Goal: Task Accomplishment & Management: Use online tool/utility

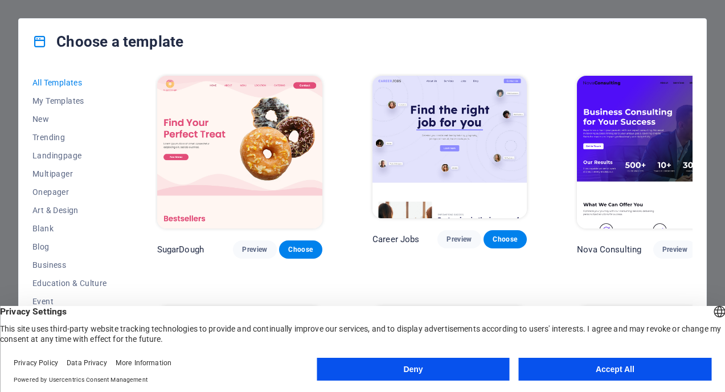
click at [563, 371] on button "Accept All" at bounding box center [615, 369] width 193 height 23
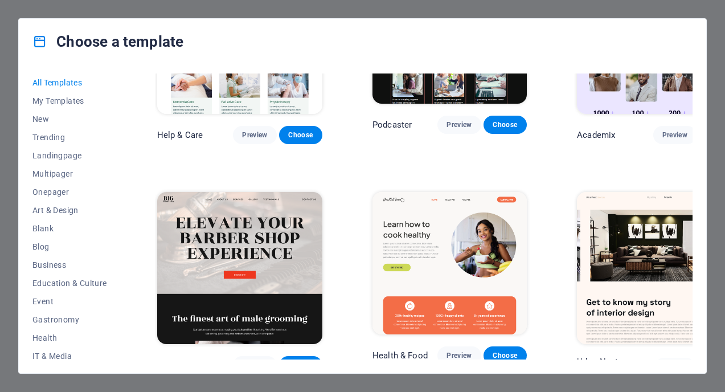
scroll to position [1037, 0]
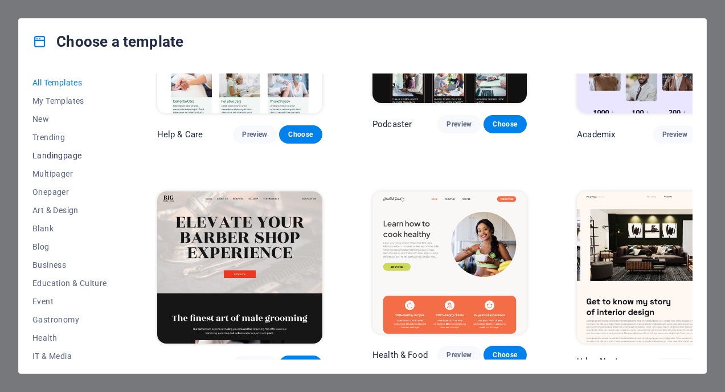
click at [60, 157] on span "Landingpage" at bounding box center [69, 155] width 75 height 9
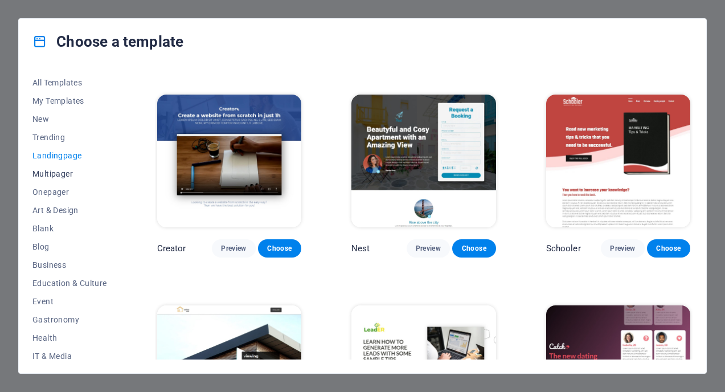
click at [53, 173] on span "Multipager" at bounding box center [69, 173] width 75 height 9
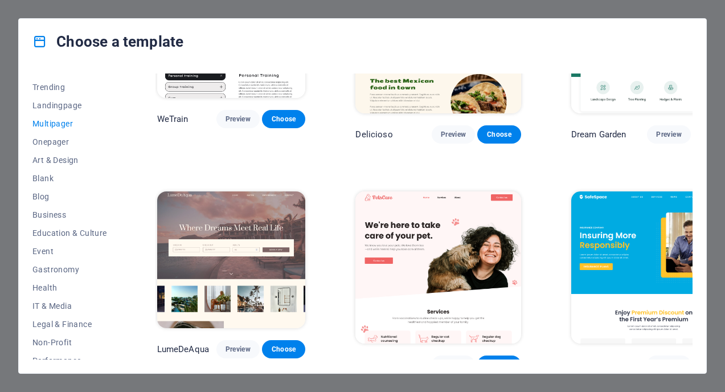
scroll to position [52, 0]
click at [60, 161] on span "Art & Design" at bounding box center [69, 158] width 75 height 9
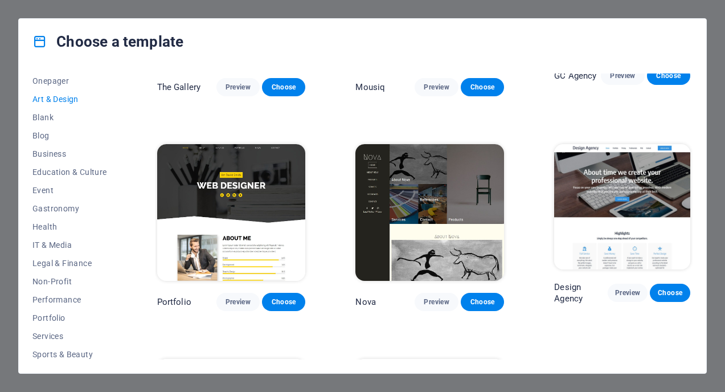
scroll to position [113, 0]
click at [83, 169] on span "Education & Culture" at bounding box center [69, 169] width 75 height 9
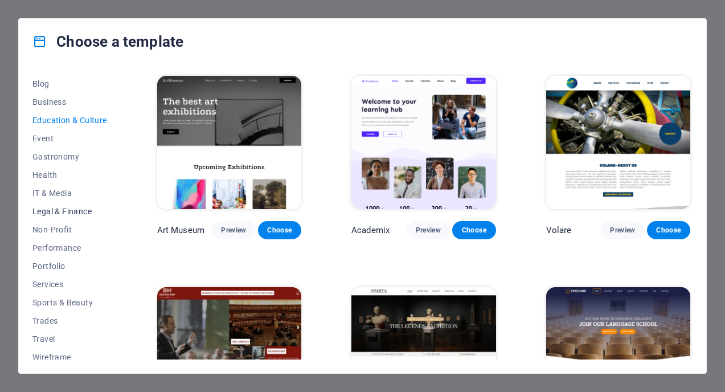
scroll to position [170, 0]
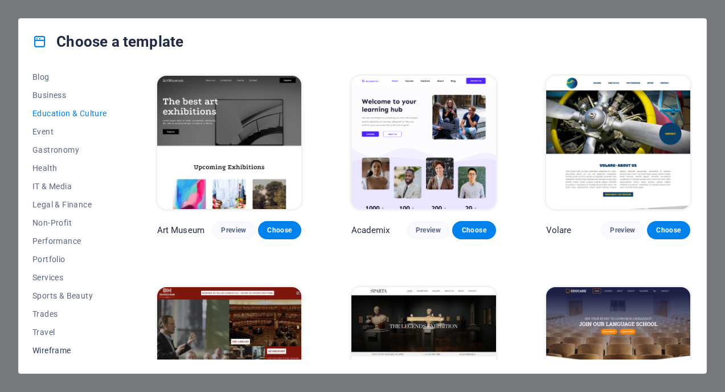
click at [47, 349] on span "Wireframe" at bounding box center [69, 350] width 75 height 9
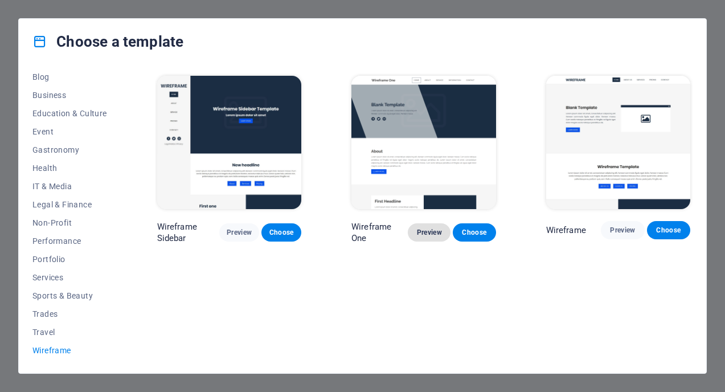
click at [426, 228] on span "Preview" at bounding box center [429, 232] width 24 height 9
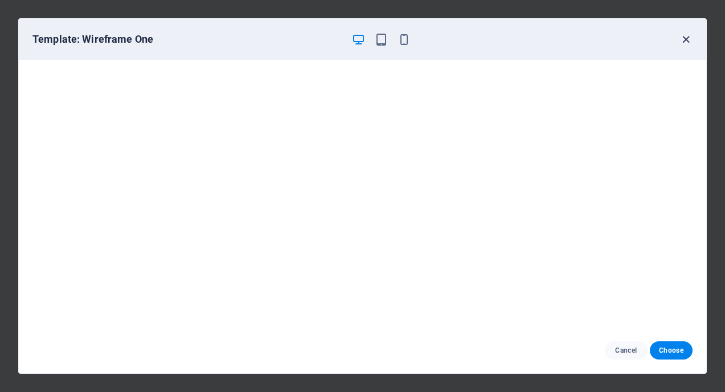
click at [685, 39] on icon "button" at bounding box center [686, 39] width 13 height 13
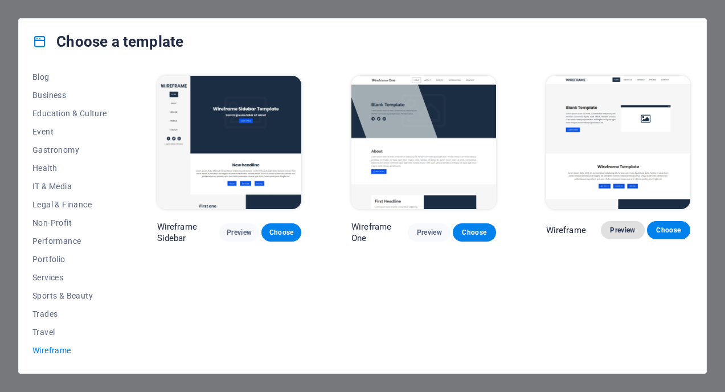
click at [615, 227] on span "Preview" at bounding box center [622, 230] width 25 height 9
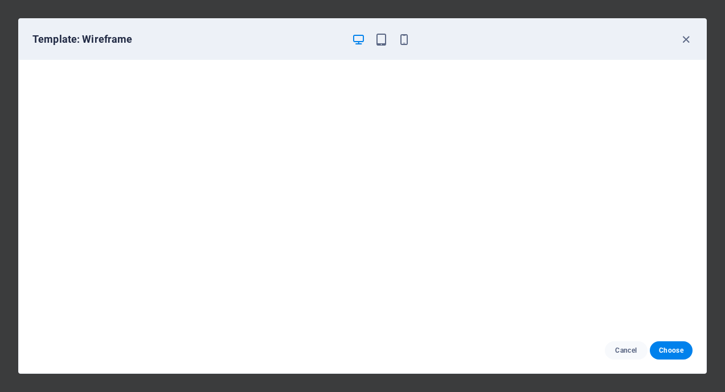
scroll to position [2, 0]
click at [683, 39] on icon "button" at bounding box center [686, 39] width 13 height 13
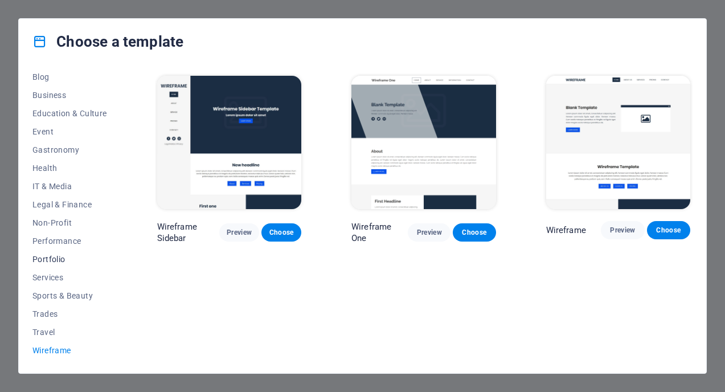
scroll to position [0, 0]
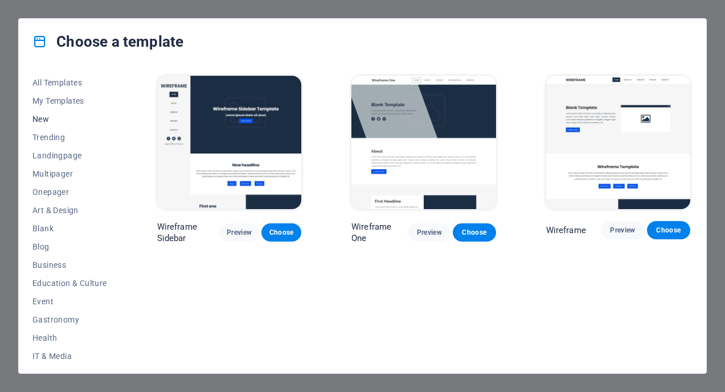
click at [47, 118] on span "New" at bounding box center [69, 119] width 75 height 9
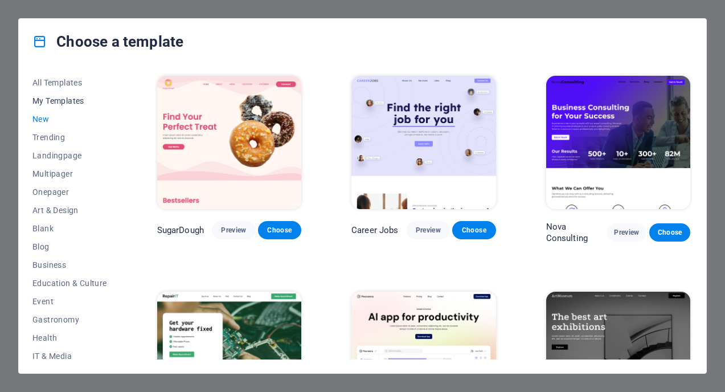
click at [53, 100] on span "My Templates" at bounding box center [69, 100] width 75 height 9
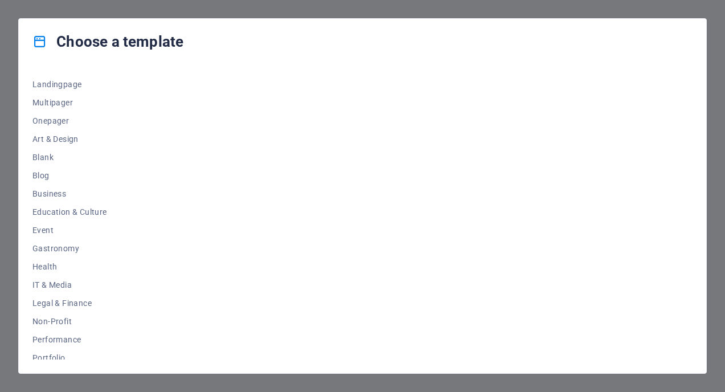
scroll to position [170, 0]
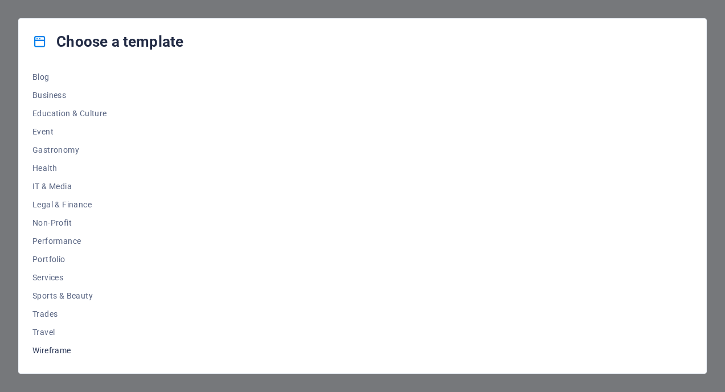
click at [47, 352] on span "Wireframe" at bounding box center [69, 350] width 75 height 9
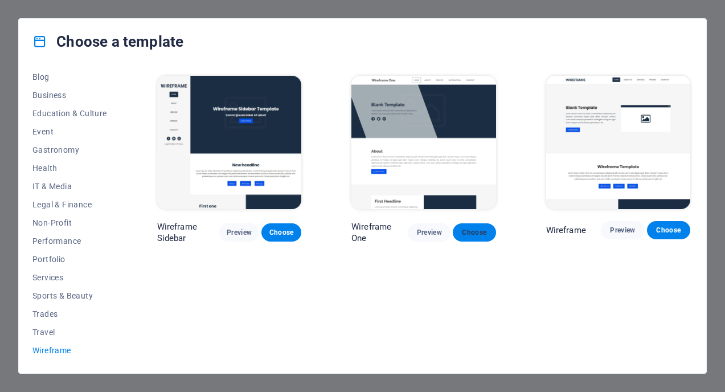
click at [468, 232] on span "Choose" at bounding box center [474, 232] width 24 height 9
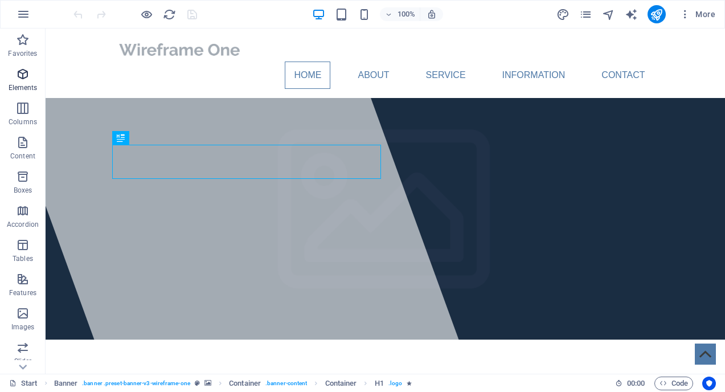
click at [22, 80] on icon "button" at bounding box center [23, 74] width 14 height 14
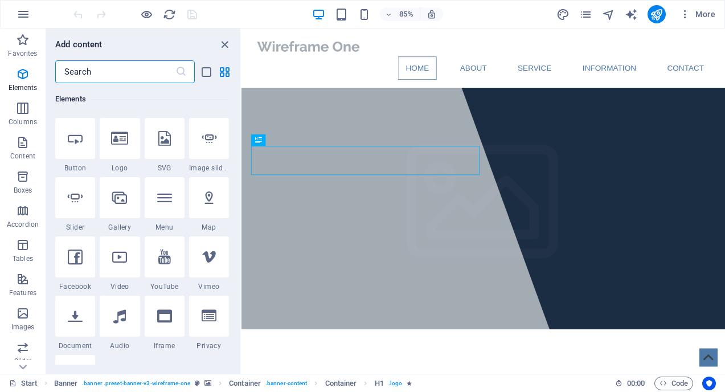
scroll to position [246, 0]
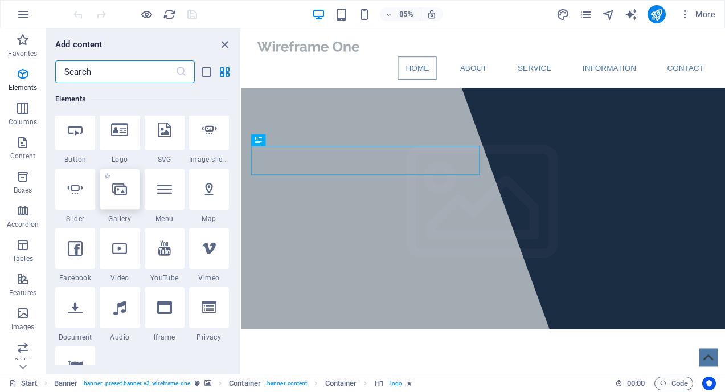
click at [116, 197] on div at bounding box center [120, 189] width 40 height 41
select select "4"
select select "%"
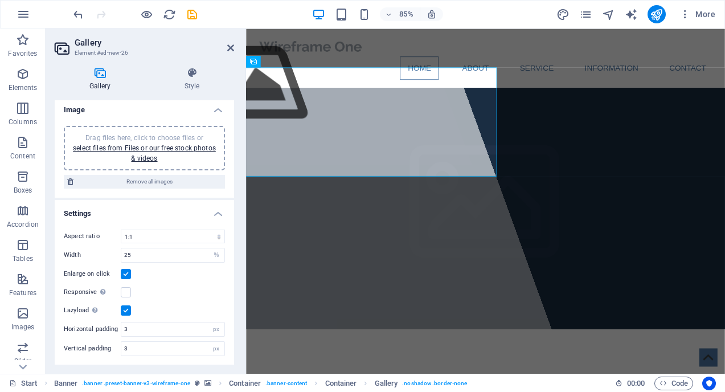
scroll to position [0, 0]
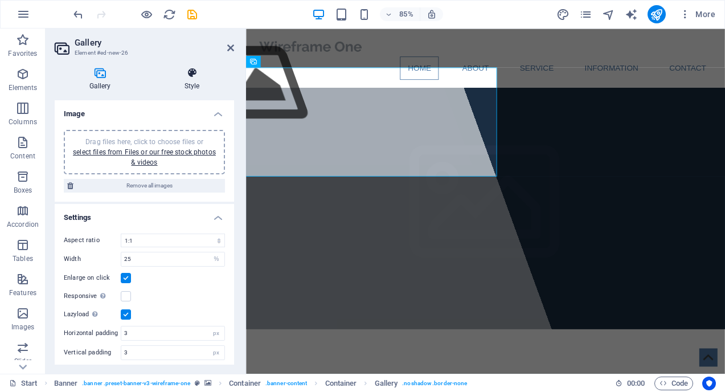
click at [191, 73] on icon at bounding box center [192, 72] width 84 height 11
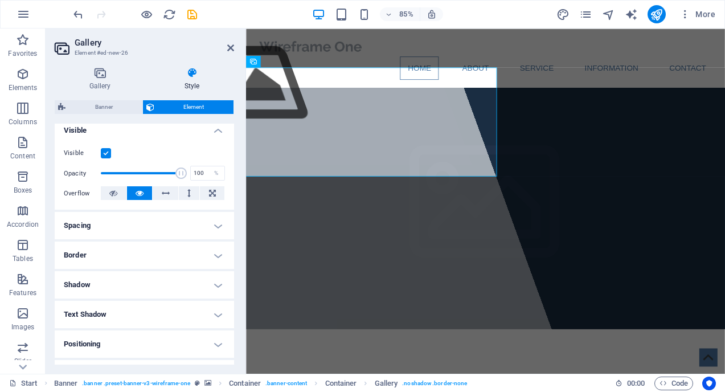
scroll to position [132, 0]
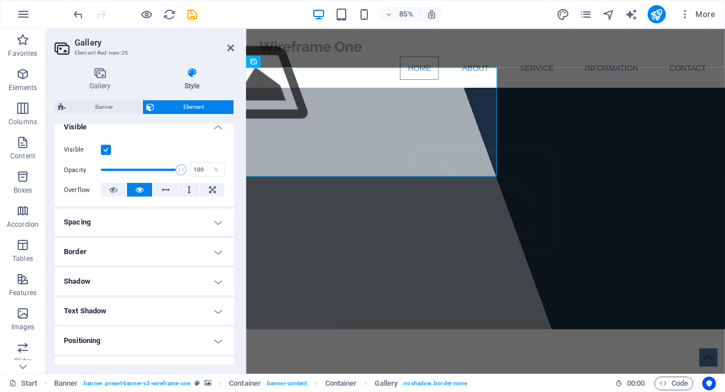
click at [170, 213] on h4 "Spacing" at bounding box center [144, 222] width 179 height 27
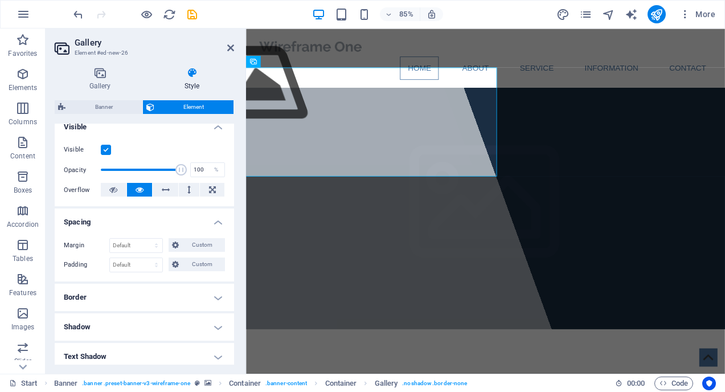
click at [171, 218] on h4 "Spacing" at bounding box center [144, 219] width 179 height 21
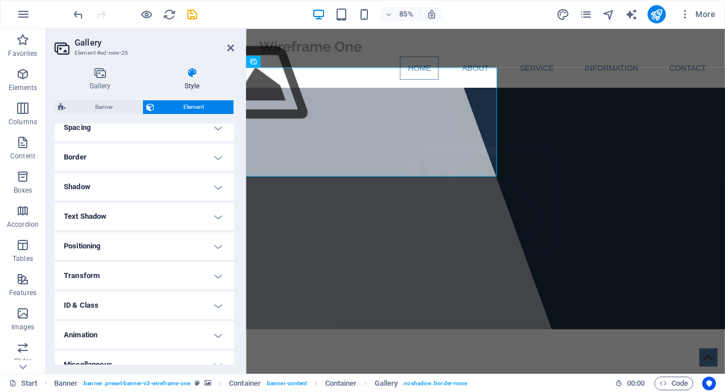
scroll to position [240, 0]
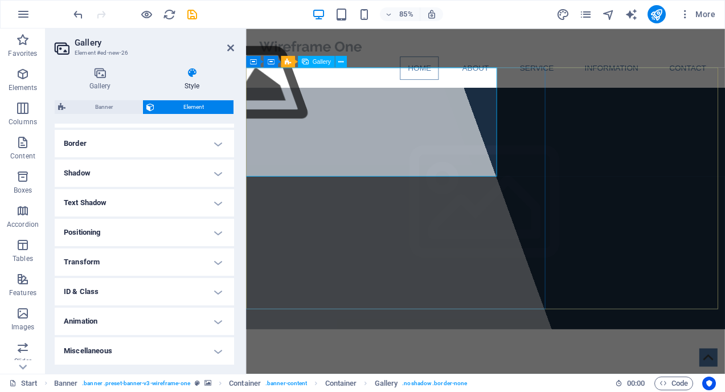
click at [306, 108] on img at bounding box center [249, 92] width 275 height 128
click at [230, 45] on icon at bounding box center [230, 47] width 7 height 9
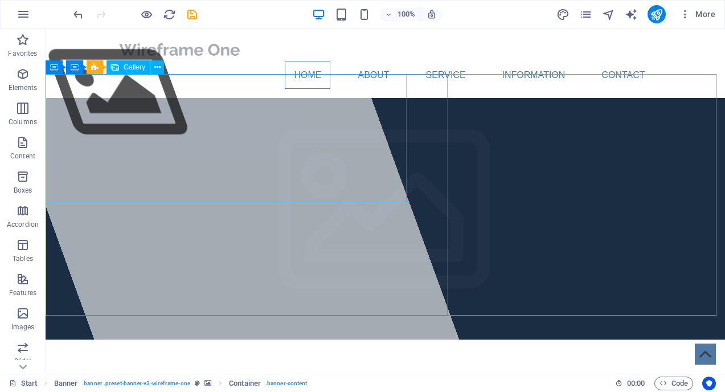
click at [132, 66] on span "Gallery" at bounding box center [135, 67] width 22 height 7
click at [159, 67] on icon at bounding box center [157, 68] width 6 height 12
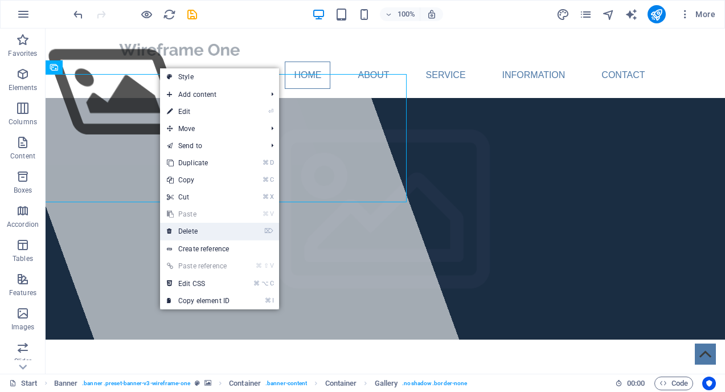
click at [185, 236] on link "⌦ Delete" at bounding box center [198, 231] width 76 height 17
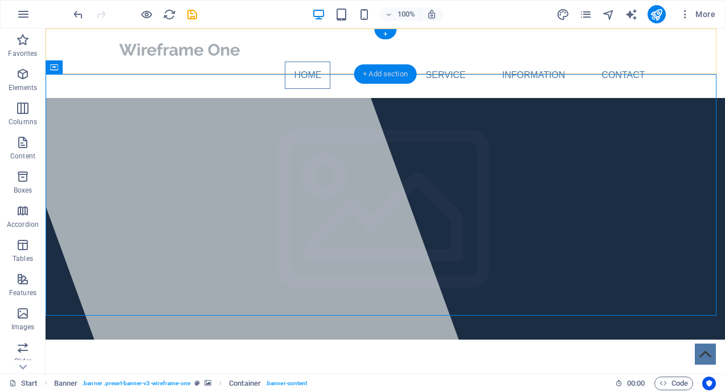
click at [393, 71] on div "+ Add section" at bounding box center [385, 73] width 63 height 19
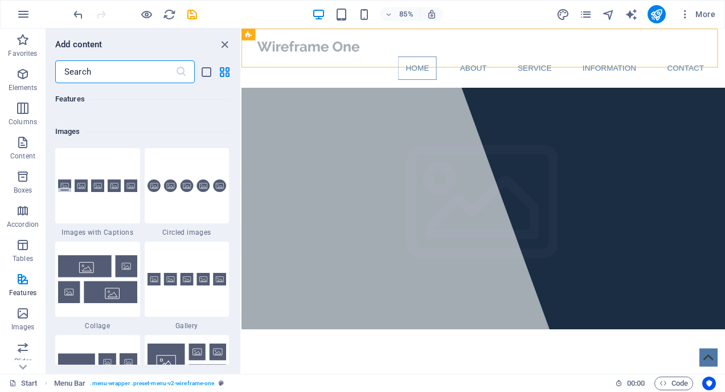
scroll to position [5741, 0]
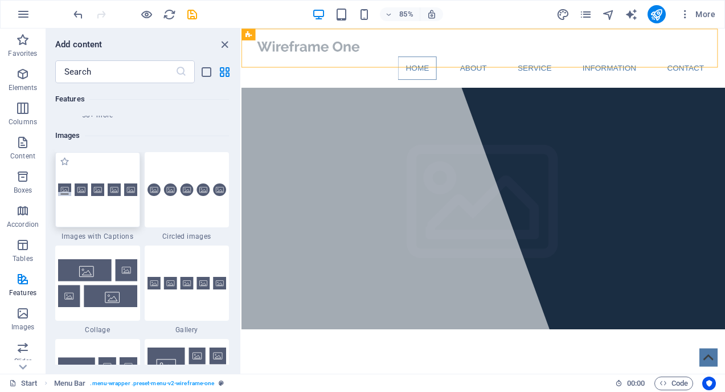
click at [109, 194] on img at bounding box center [97, 189] width 79 height 13
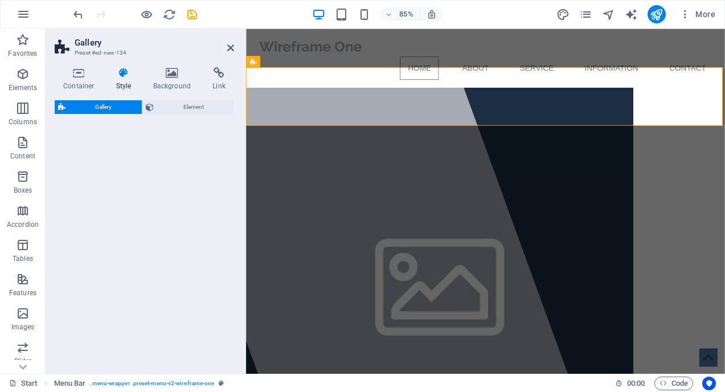
select select "rem"
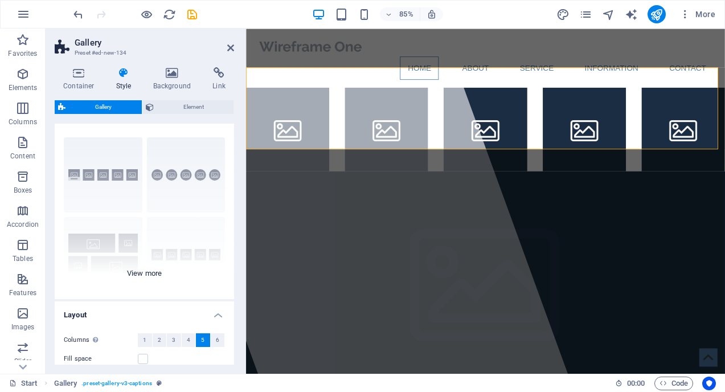
scroll to position [24, 0]
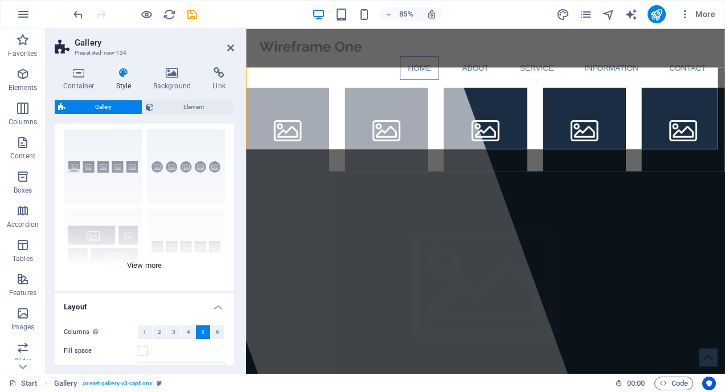
click at [145, 267] on div "Captions Circle Collage Default Grid Grid shifted" at bounding box center [144, 205] width 179 height 171
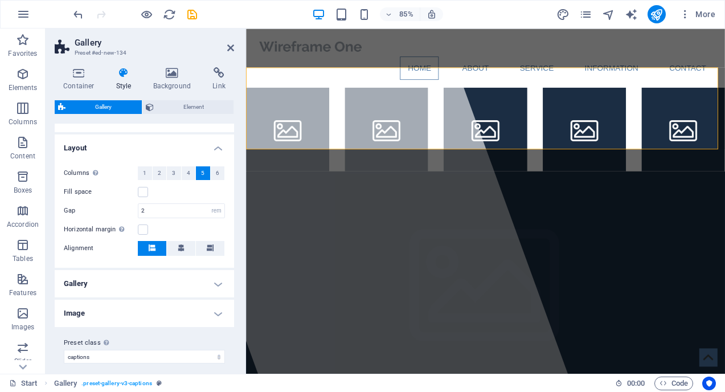
scroll to position [272, 0]
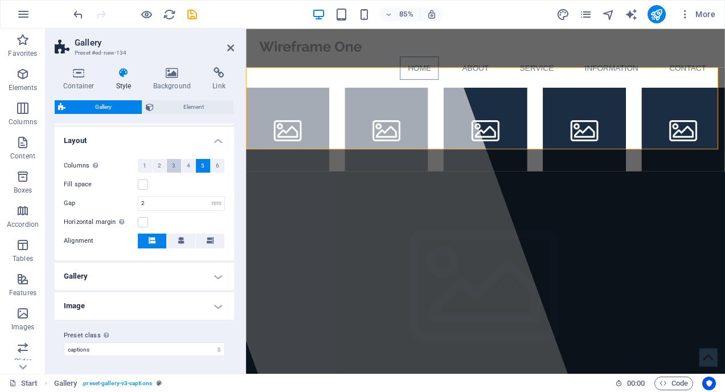
click at [174, 167] on span "3" at bounding box center [173, 166] width 3 height 14
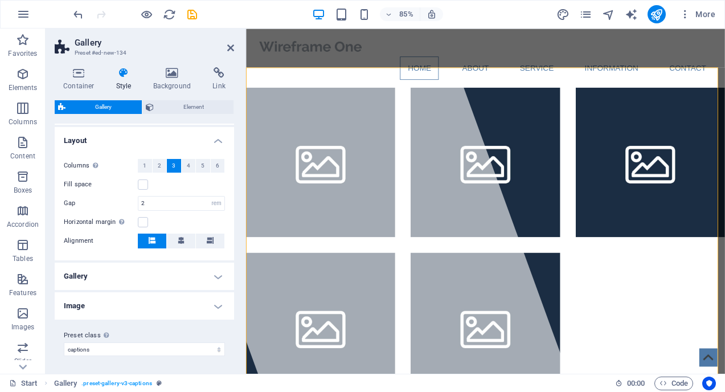
click at [191, 275] on h4 "Gallery" at bounding box center [144, 276] width 179 height 27
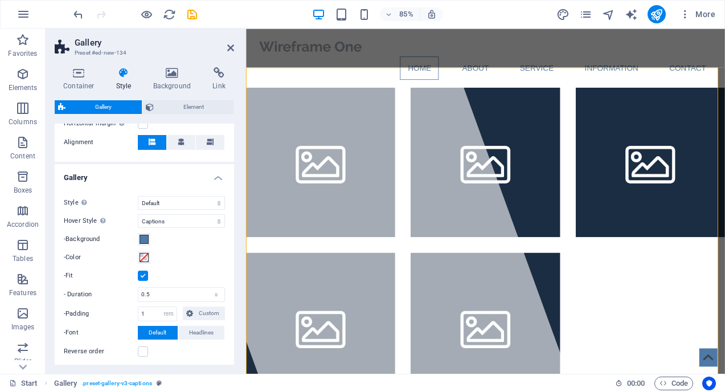
scroll to position [381, 0]
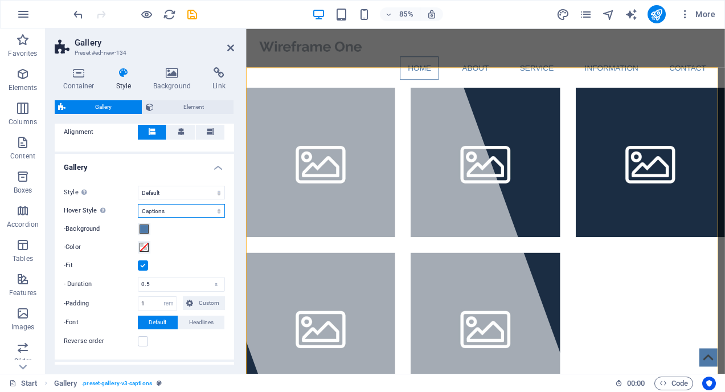
click at [187, 210] on select "Off Rotate Zoom Fade Captions" at bounding box center [181, 211] width 87 height 14
select select "rotate"
click at [138, 204] on select "Off Rotate Zoom Fade Captions" at bounding box center [181, 211] width 87 height 14
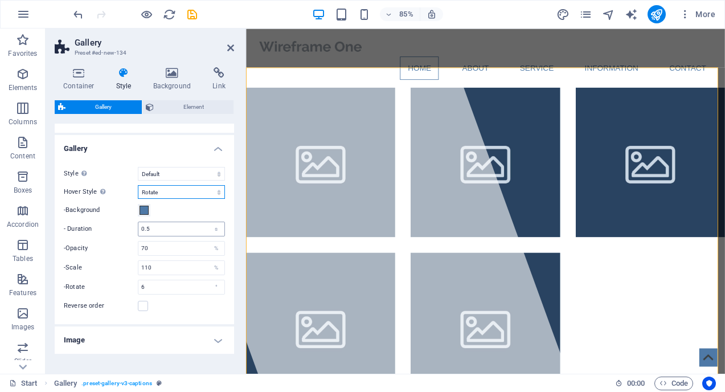
scroll to position [406, 0]
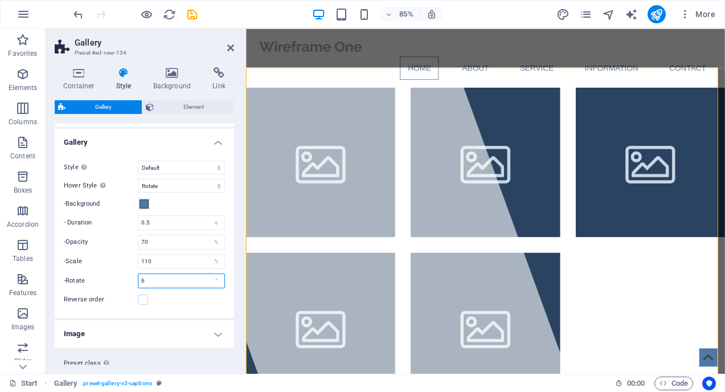
click at [162, 280] on input "6" at bounding box center [181, 281] width 86 height 14
click at [171, 305] on div "Reverse order" at bounding box center [144, 300] width 161 height 14
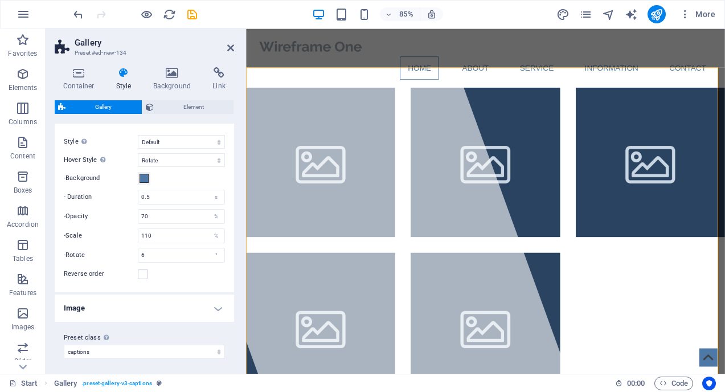
scroll to position [434, 0]
click at [171, 305] on h4 "Image" at bounding box center [144, 305] width 179 height 27
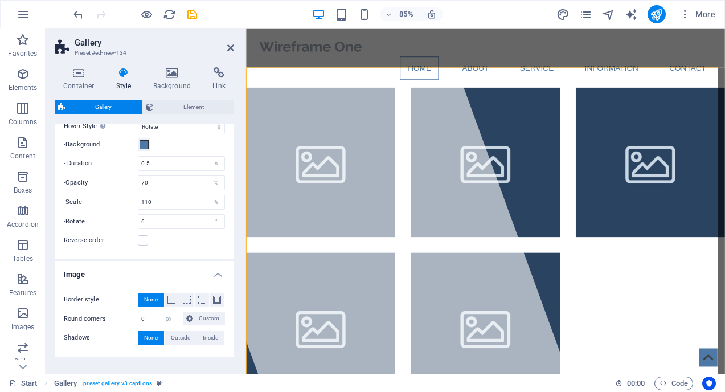
scroll to position [503, 0]
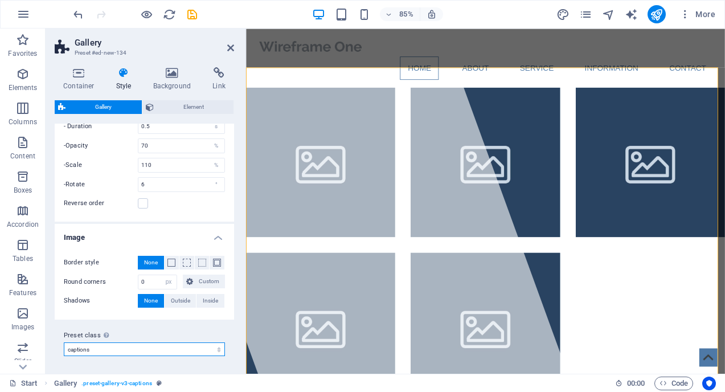
click at [126, 347] on select "captions Add preset class" at bounding box center [144, 349] width 161 height 14
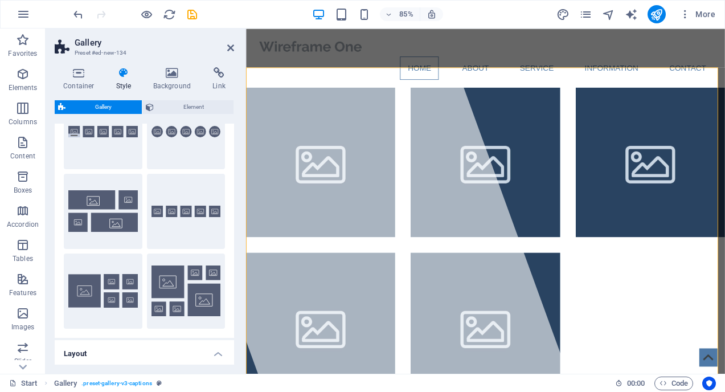
scroll to position [0, 0]
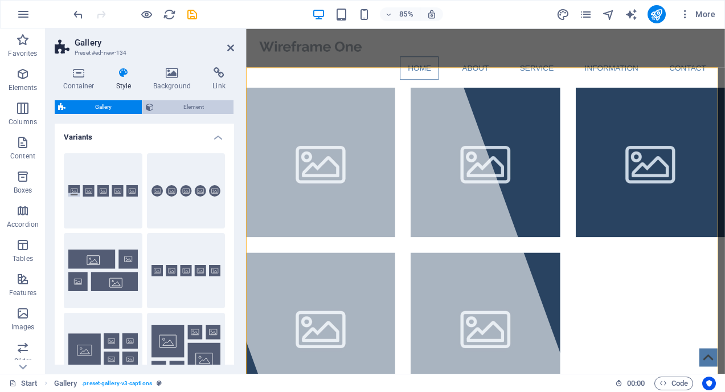
click at [170, 108] on span "Element" at bounding box center [193, 107] width 73 height 14
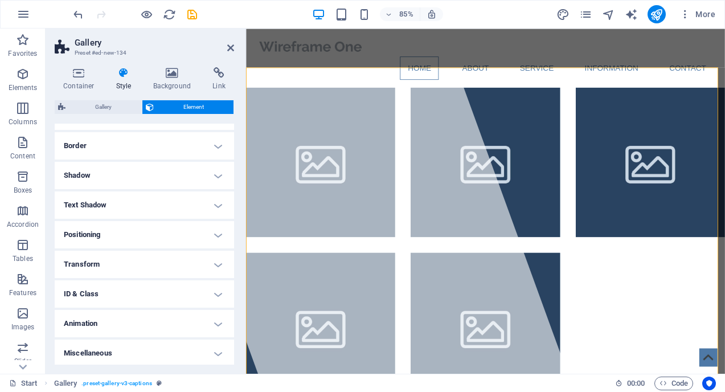
scroll to position [118, 0]
click at [152, 262] on h4 "Transform" at bounding box center [144, 262] width 179 height 27
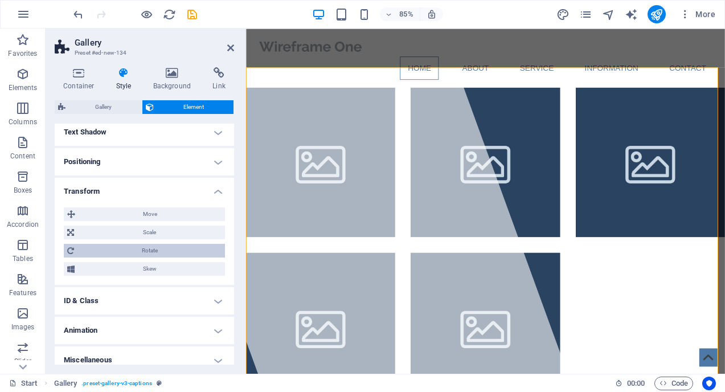
scroll to position [198, 0]
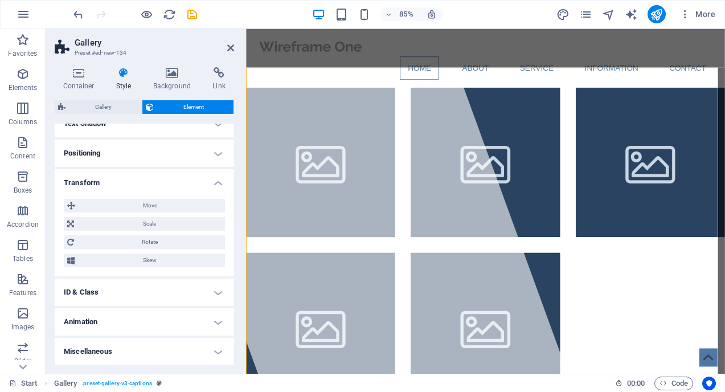
click at [158, 316] on h4 "Animation" at bounding box center [144, 321] width 179 height 27
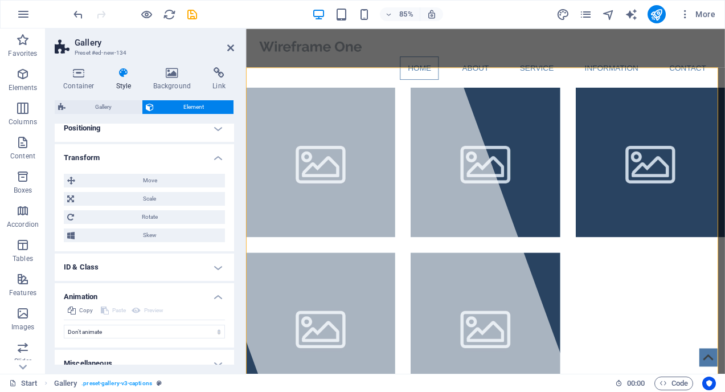
scroll to position [235, 0]
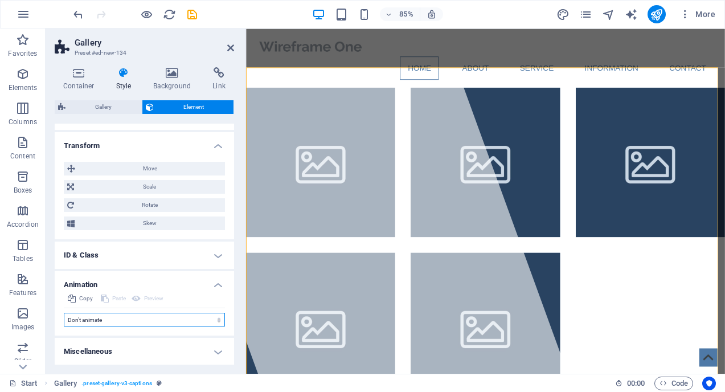
click at [174, 322] on select "Don't animate Show / Hide Slide up/down Zoom in/out Slide left to right Slide r…" at bounding box center [144, 320] width 161 height 14
click at [64, 313] on select "Don't animate Show / Hide Slide up/down Zoom in/out Slide left to right Slide r…" at bounding box center [144, 320] width 161 height 14
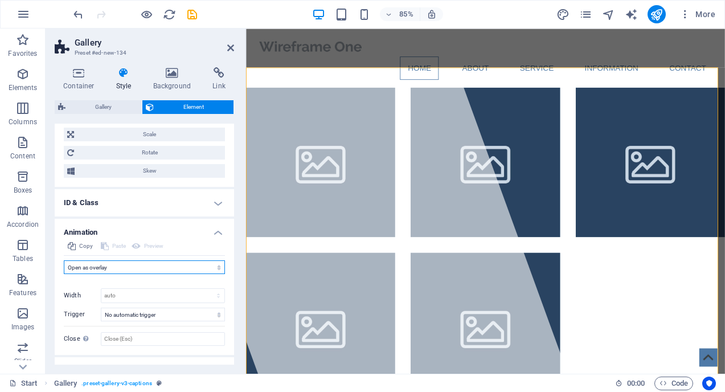
scroll to position [307, 0]
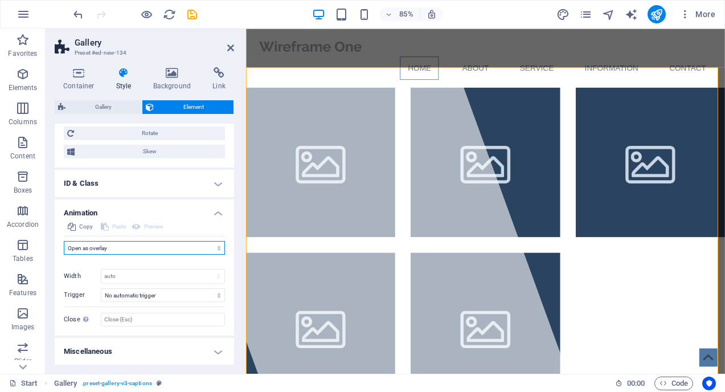
click at [144, 247] on select "Don't animate Show / Hide Slide up/down Zoom in/out Slide left to right Slide r…" at bounding box center [144, 248] width 161 height 14
select select "none"
click at [64, 255] on select "Don't animate Show / Hide Slide up/down Zoom in/out Slide left to right Slide r…" at bounding box center [144, 248] width 161 height 14
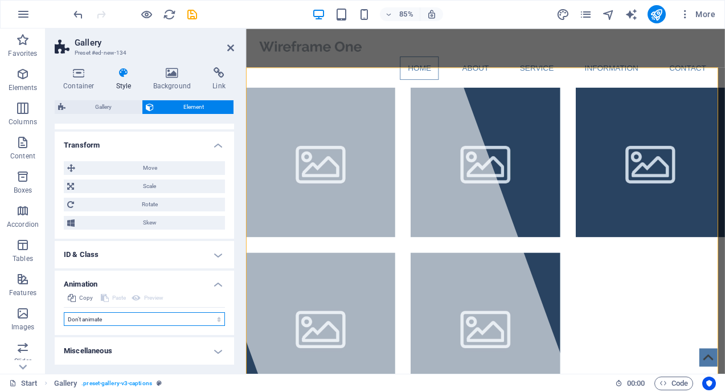
scroll to position [235, 0]
click at [165, 76] on icon at bounding box center [172, 72] width 55 height 11
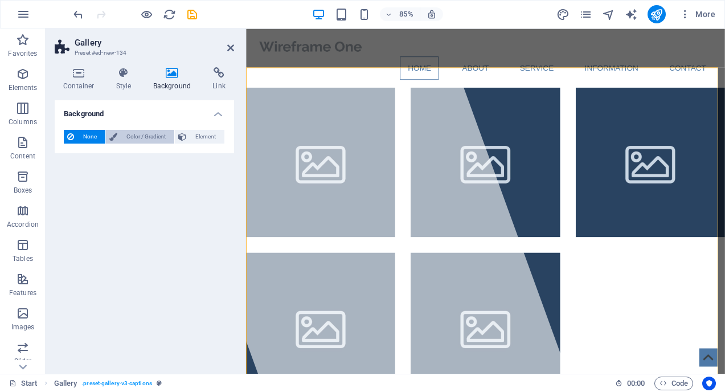
click at [140, 138] on span "Color / Gradient" at bounding box center [146, 137] width 50 height 14
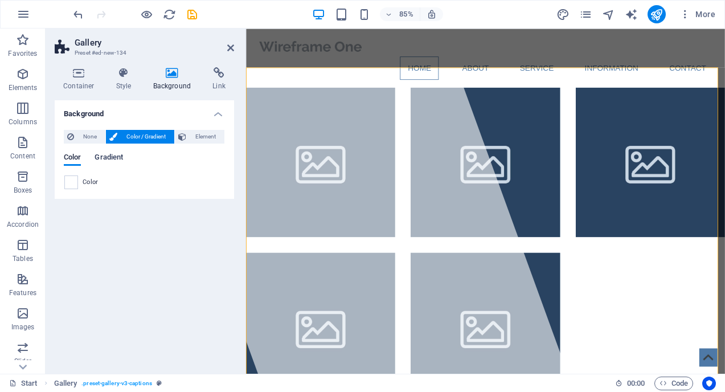
click at [109, 156] on span "Gradient" at bounding box center [109, 158] width 28 height 16
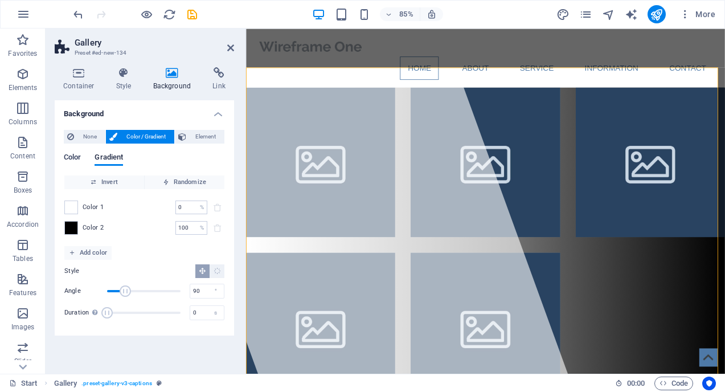
click at [71, 157] on span "Color" at bounding box center [72, 158] width 17 height 16
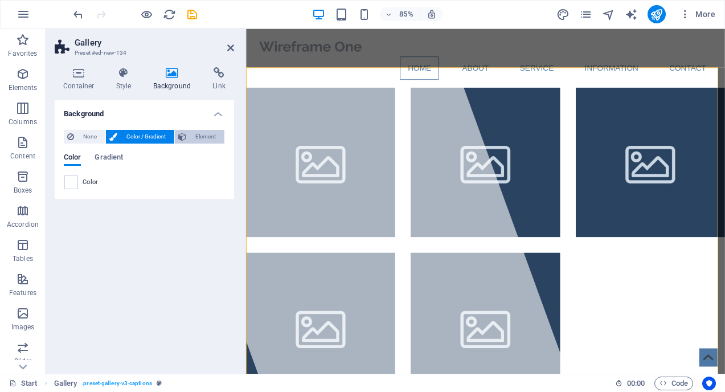
click at [205, 136] on span "Element" at bounding box center [205, 137] width 31 height 14
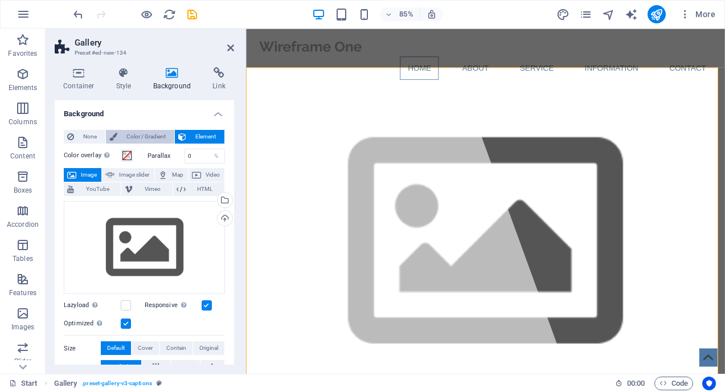
click at [149, 131] on span "Color / Gradient" at bounding box center [146, 137] width 50 height 14
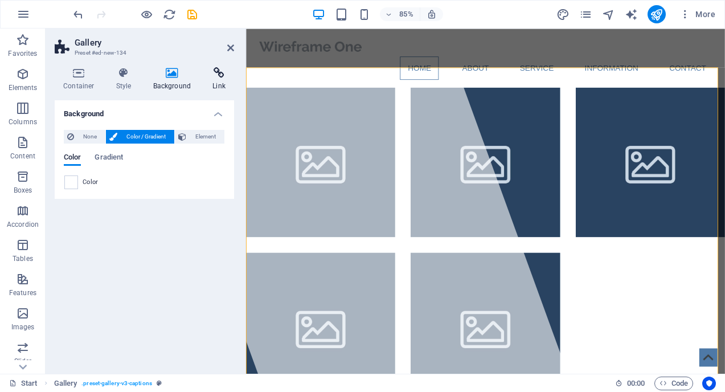
click at [220, 70] on icon at bounding box center [219, 72] width 30 height 11
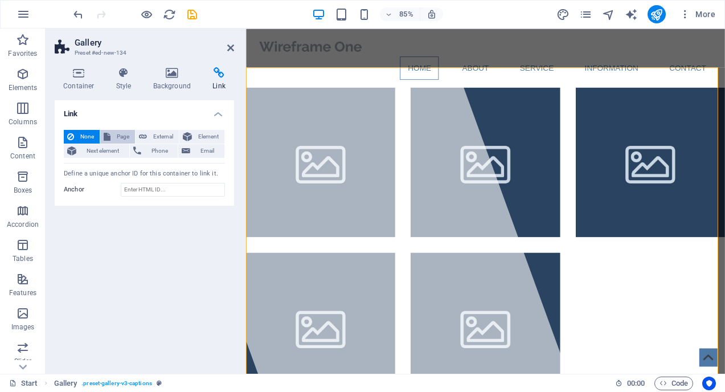
click at [109, 134] on icon at bounding box center [107, 137] width 7 height 14
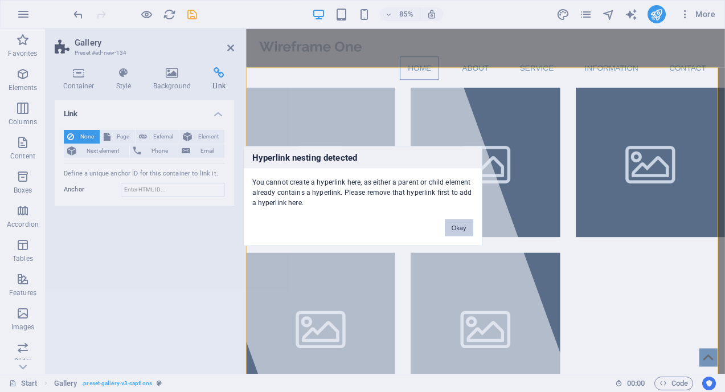
click at [459, 226] on button "Okay" at bounding box center [459, 227] width 28 height 17
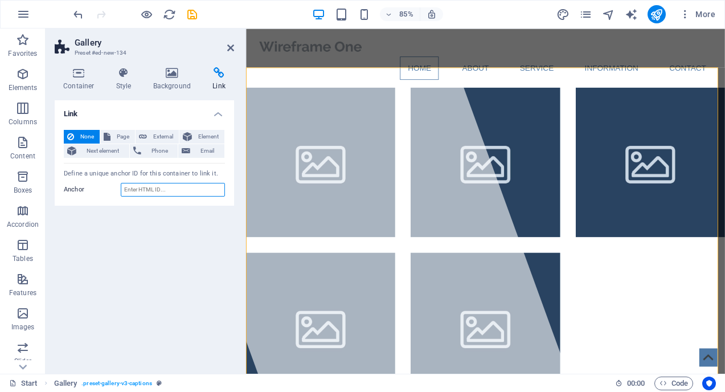
click at [169, 186] on input "Anchor" at bounding box center [173, 190] width 104 height 14
click at [91, 227] on div "Link None Page External Element Next element Phone Email Page Start Subpage Leg…" at bounding box center [144, 232] width 179 height 264
click at [86, 73] on icon at bounding box center [79, 72] width 48 height 11
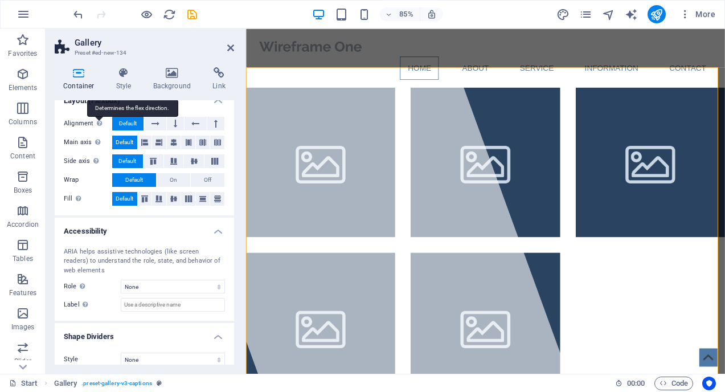
scroll to position [197, 0]
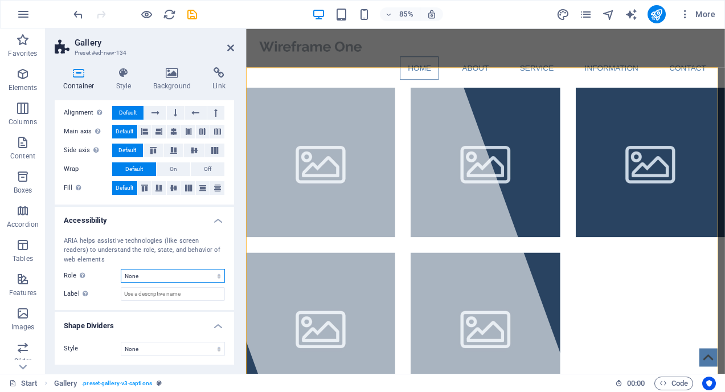
click at [161, 272] on select "None Alert Article Banner Comment Complementary Dialog Footer Header Marquee Pr…" at bounding box center [173, 276] width 104 height 14
click at [152, 344] on select "None Triangle Square Diagonal Polygon 1 Polygon 2 Zigzag Multiple Zigzags Waves…" at bounding box center [173, 349] width 104 height 14
click at [121, 342] on select "None Triangle Square Diagonal Polygon 1 Polygon 2 Zigzag Multiple Zigzags Waves…" at bounding box center [173, 349] width 104 height 14
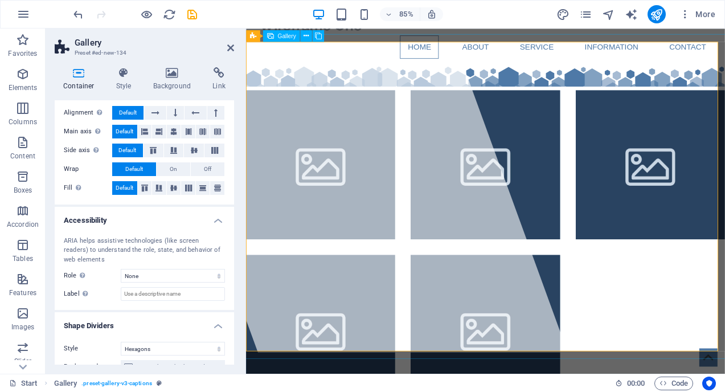
scroll to position [39, 0]
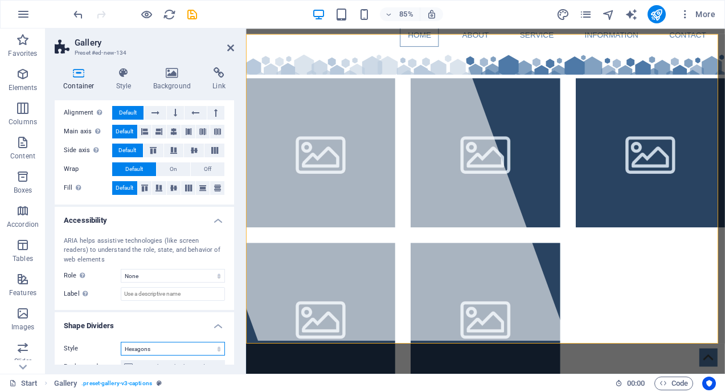
click at [214, 348] on select "None Triangle Square Diagonal Polygon 1 Polygon 2 Zigzag Multiple Zigzags Waves…" at bounding box center [173, 349] width 104 height 14
click at [121, 342] on select "None Triangle Square Diagonal Polygon 1 Polygon 2 Zigzag Multiple Zigzags Waves…" at bounding box center [173, 349] width 104 height 14
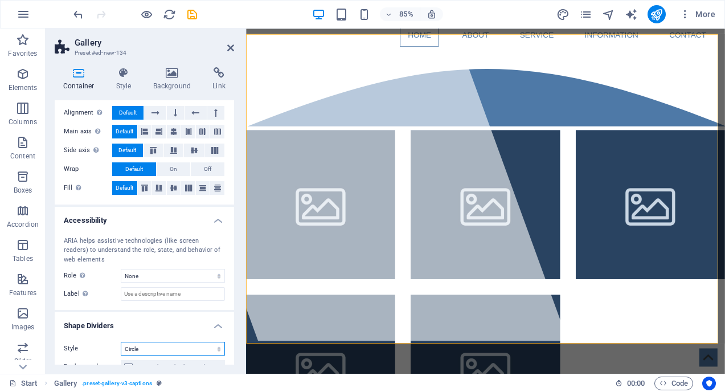
click at [194, 349] on select "None Triangle Square Diagonal Polygon 1 Polygon 2 Zigzag Multiple Zigzags Waves…" at bounding box center [173, 349] width 104 height 14
click at [121, 342] on select "None Triangle Square Diagonal Polygon 1 Polygon 2 Zigzag Multiple Zigzags Waves…" at bounding box center [173, 349] width 104 height 14
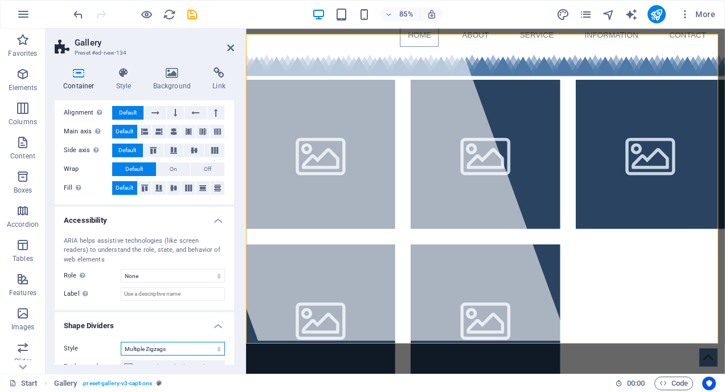
click at [194, 345] on select "None Triangle Square Diagonal Polygon 1 Polygon 2 Zigzag Multiple Zigzags Waves…" at bounding box center [173, 349] width 104 height 14
select select "none"
click at [121, 342] on select "None Triangle Square Diagonal Polygon 1 Polygon 2 Zigzag Multiple Zigzags Waves…" at bounding box center [173, 349] width 104 height 14
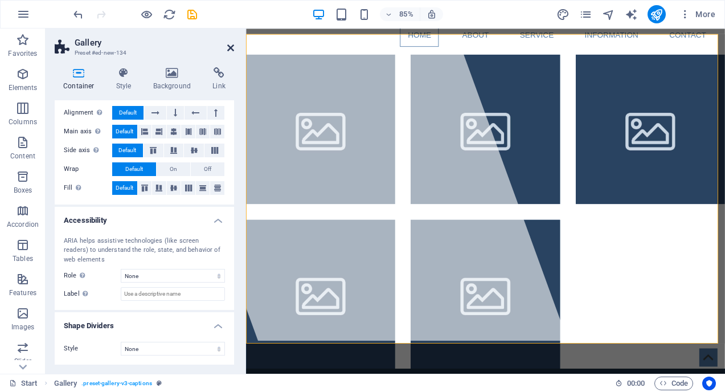
click at [231, 46] on icon at bounding box center [230, 47] width 7 height 9
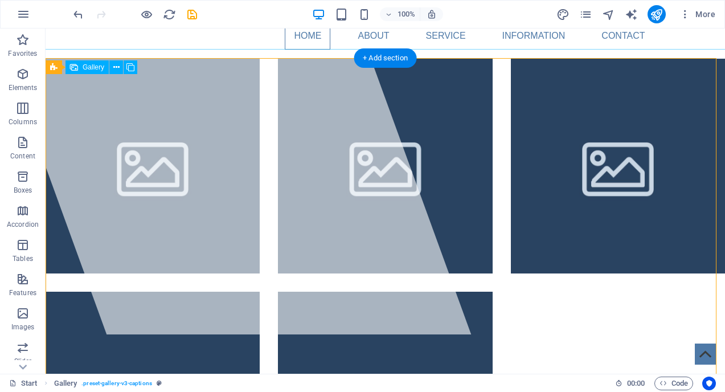
scroll to position [0, 0]
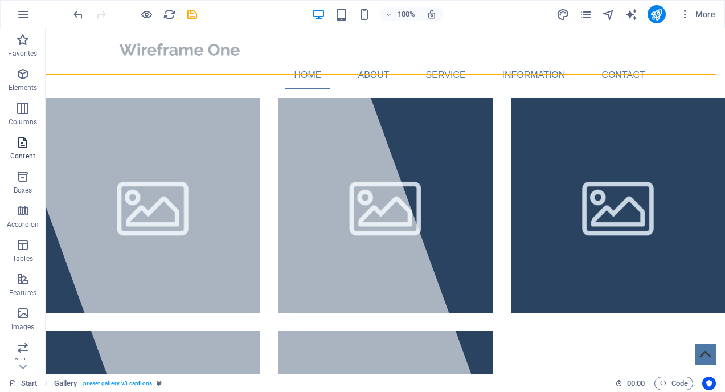
click at [27, 149] on span "Content" at bounding box center [23, 149] width 46 height 27
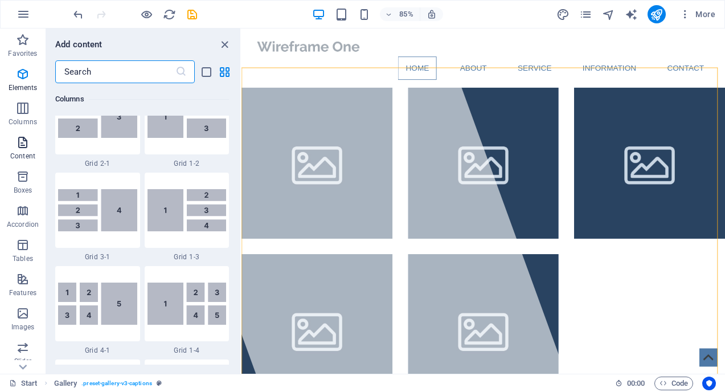
scroll to position [1994, 0]
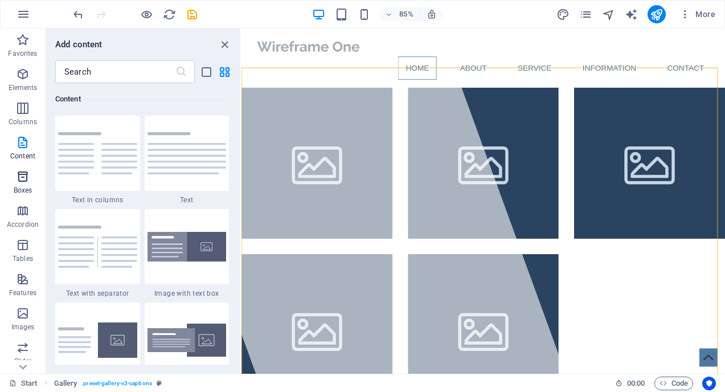
click at [25, 183] on span "Boxes" at bounding box center [23, 183] width 46 height 27
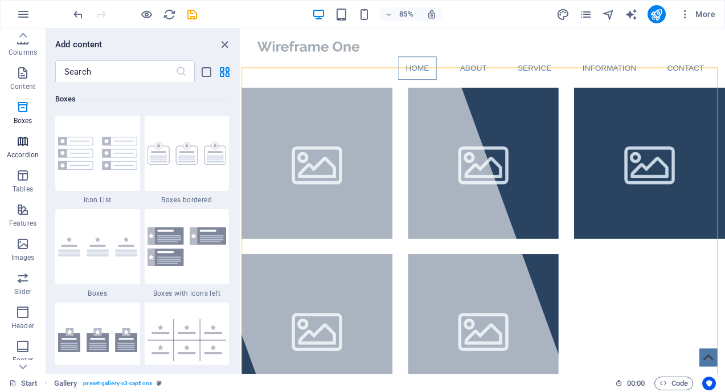
scroll to position [80, 0]
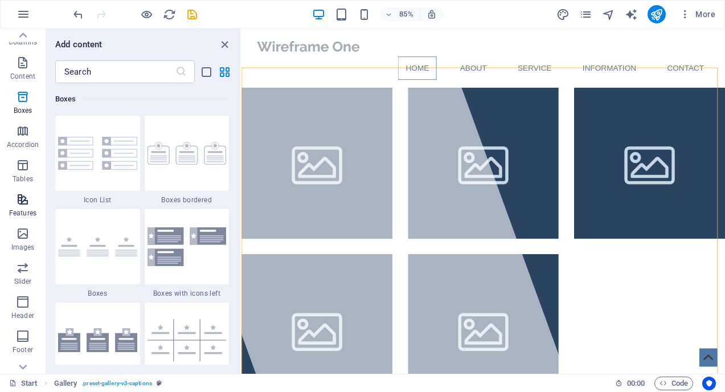
click at [23, 199] on icon "button" at bounding box center [23, 200] width 14 height 14
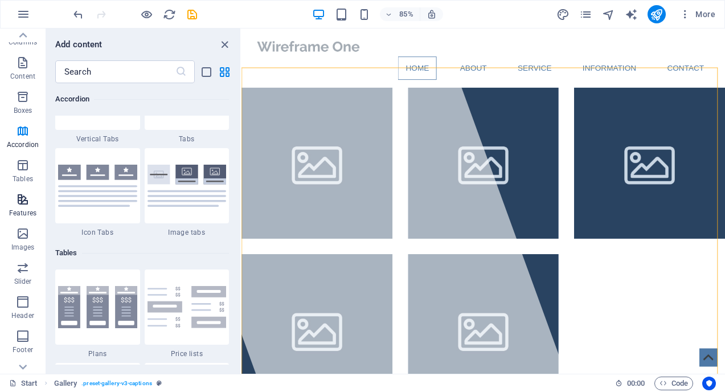
scroll to position [4441, 0]
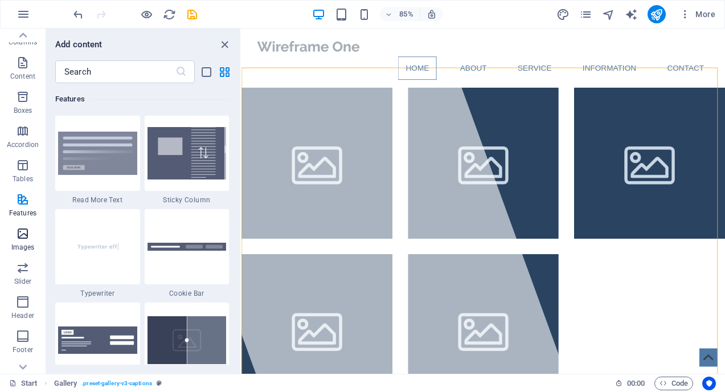
click at [21, 238] on icon "button" at bounding box center [23, 234] width 14 height 14
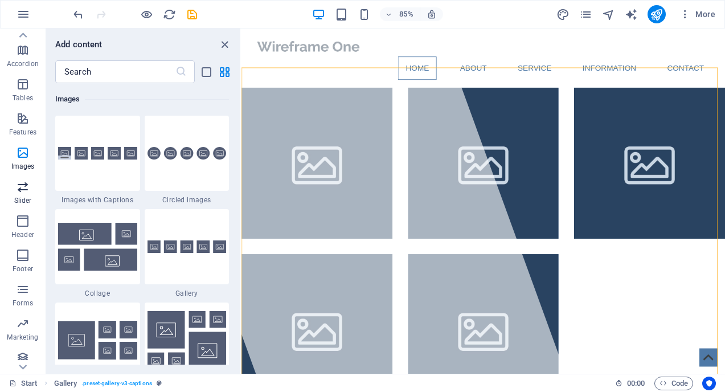
scroll to position [168, 0]
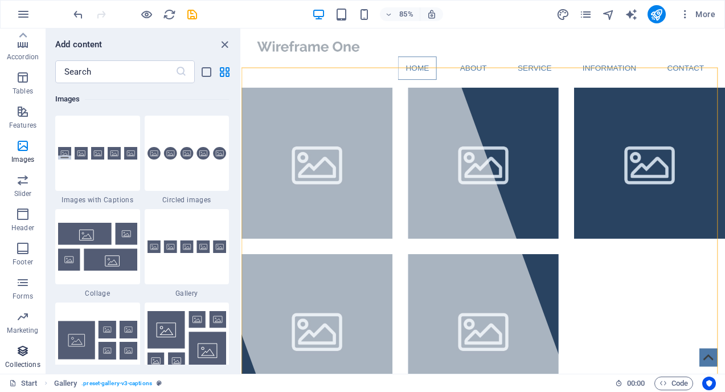
click at [22, 349] on icon "button" at bounding box center [23, 351] width 14 height 14
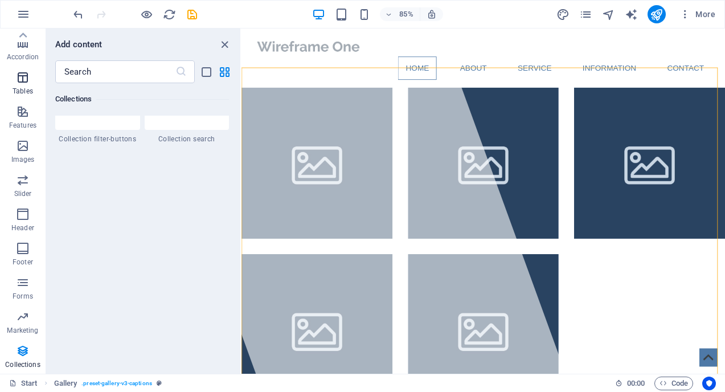
scroll to position [0, 0]
click at [21, 73] on icon "button" at bounding box center [23, 74] width 14 height 14
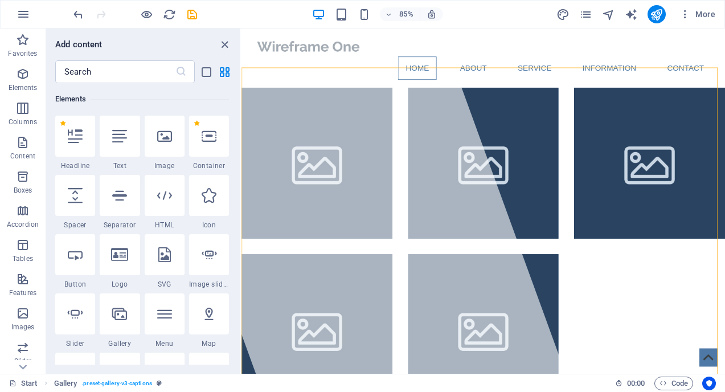
scroll to position [121, 0]
click at [222, 44] on icon "close panel" at bounding box center [224, 44] width 13 height 13
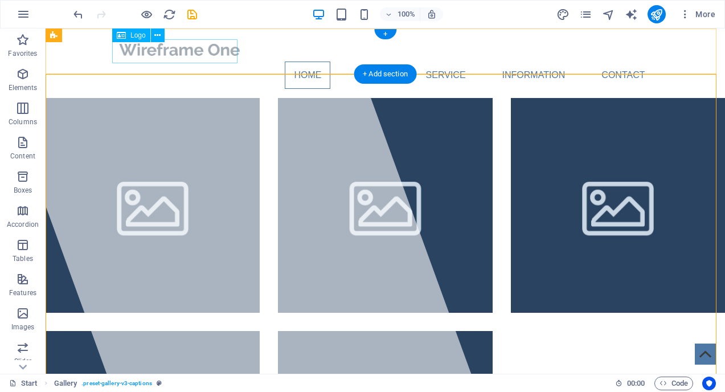
click at [161, 52] on div at bounding box center [386, 50] width 538 height 24
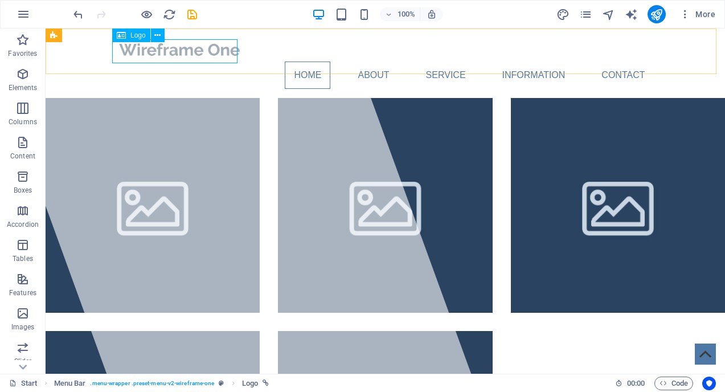
click at [140, 32] on span "Logo" at bounding box center [137, 35] width 15 height 7
click at [159, 33] on icon at bounding box center [157, 36] width 6 height 12
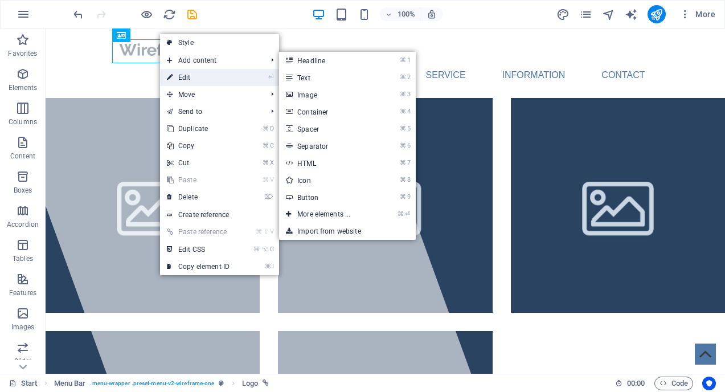
click at [196, 74] on link "⏎ Edit" at bounding box center [198, 77] width 76 height 17
select select "px"
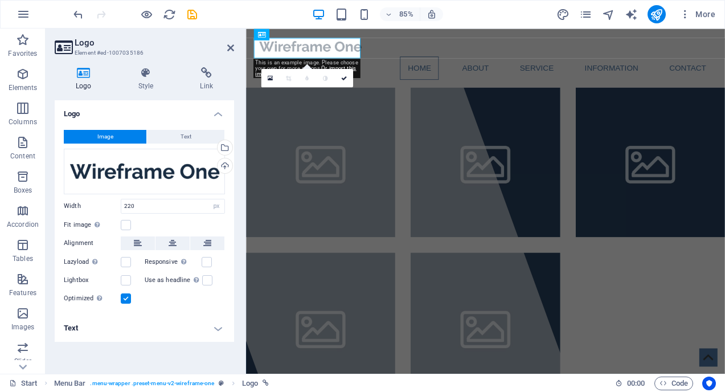
click at [342, 62] on div "This is an example image. Please choose your own for more options. Or import th…" at bounding box center [307, 68] width 107 height 19
click at [407, 98] on li at bounding box center [333, 185] width 175 height 175
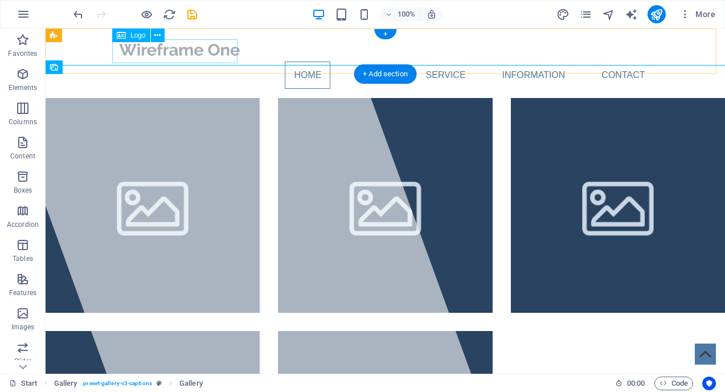
click at [181, 46] on div at bounding box center [386, 50] width 538 height 24
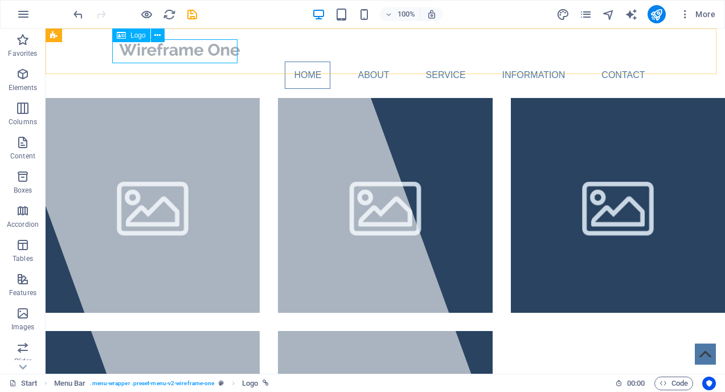
click at [131, 35] on span "Logo" at bounding box center [137, 35] width 15 height 7
select select "px"
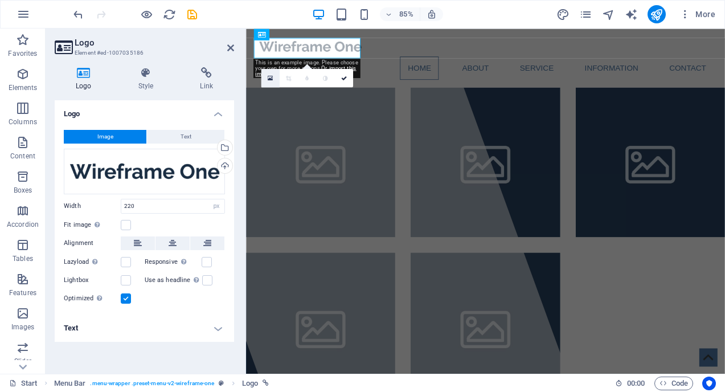
click at [272, 77] on icon at bounding box center [270, 78] width 5 height 7
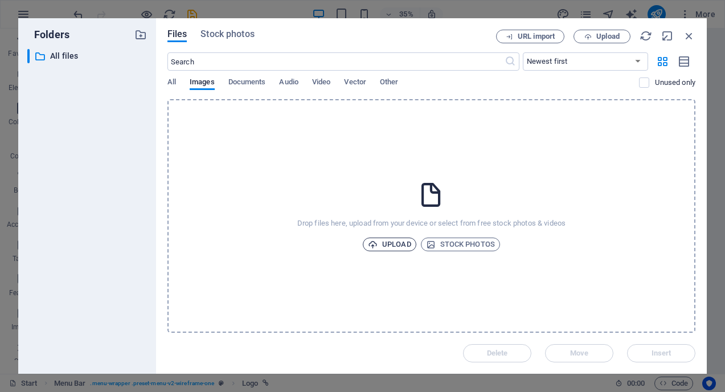
click at [387, 247] on span "Upload" at bounding box center [389, 245] width 43 height 14
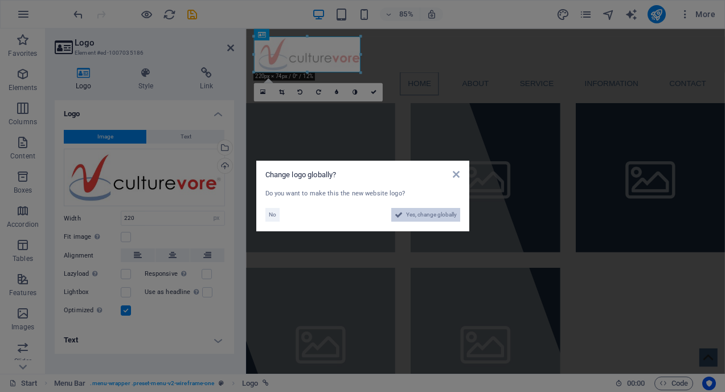
click at [419, 218] on span "Yes, change globally" at bounding box center [431, 215] width 51 height 14
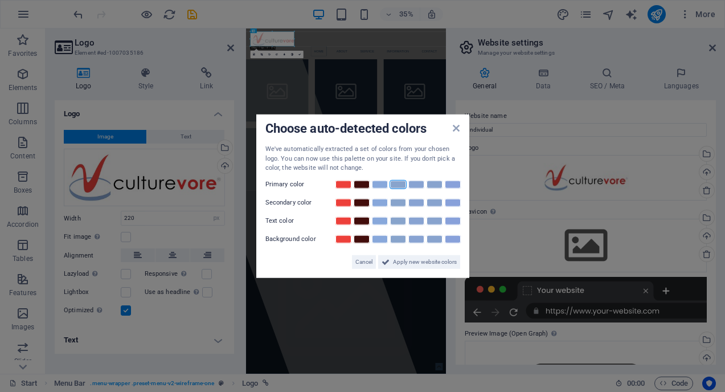
click at [400, 184] on link at bounding box center [398, 183] width 17 height 9
click at [346, 201] on link at bounding box center [343, 202] width 17 height 9
click at [362, 220] on link at bounding box center [361, 220] width 17 height 9
click at [383, 237] on link at bounding box center [379, 238] width 17 height 9
click at [402, 260] on span "Apply new website colors" at bounding box center [425, 262] width 64 height 14
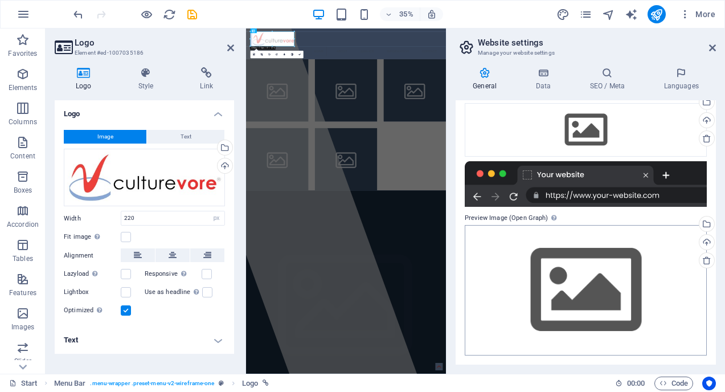
scroll to position [0, 0]
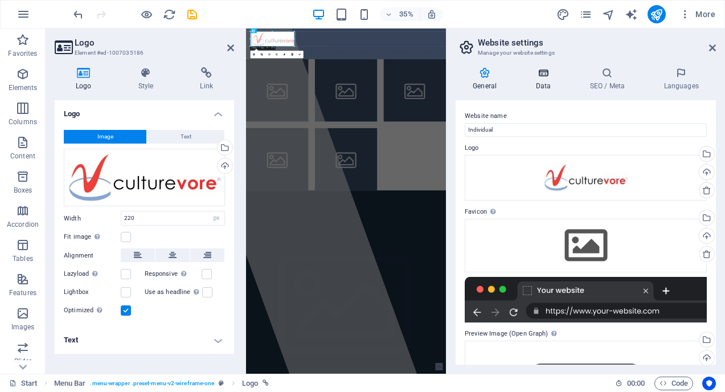
click at [547, 74] on icon at bounding box center [543, 72] width 50 height 11
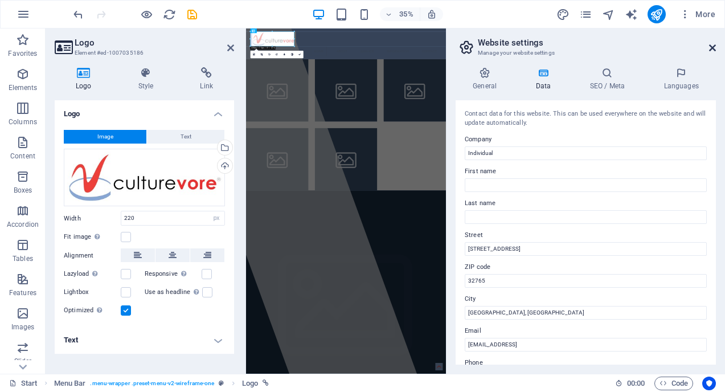
click at [710, 48] on icon at bounding box center [712, 47] width 7 height 9
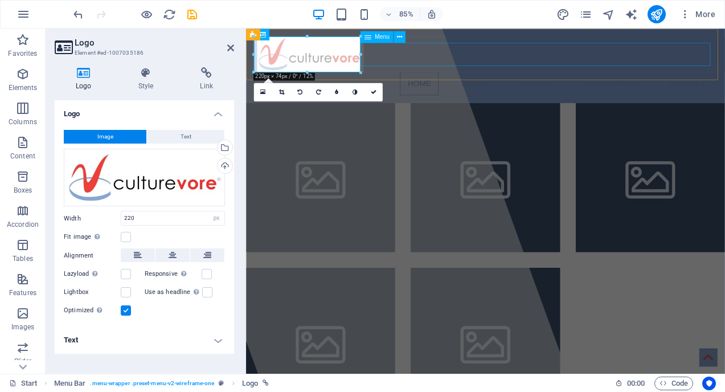
click at [469, 80] on nav "Home About Service Information Contact" at bounding box center [528, 93] width 538 height 27
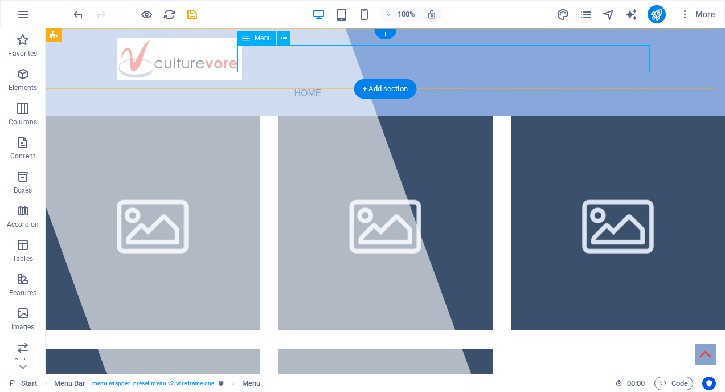
click at [308, 80] on nav "Home About Service Information Contact" at bounding box center [386, 93] width 538 height 27
click at [256, 36] on span "Menu" at bounding box center [263, 38] width 17 height 7
select select
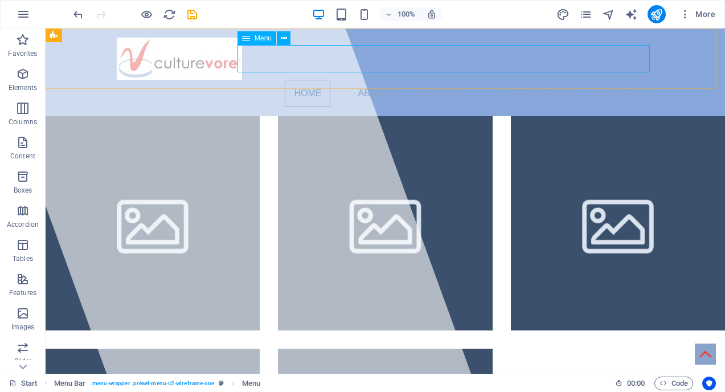
select select
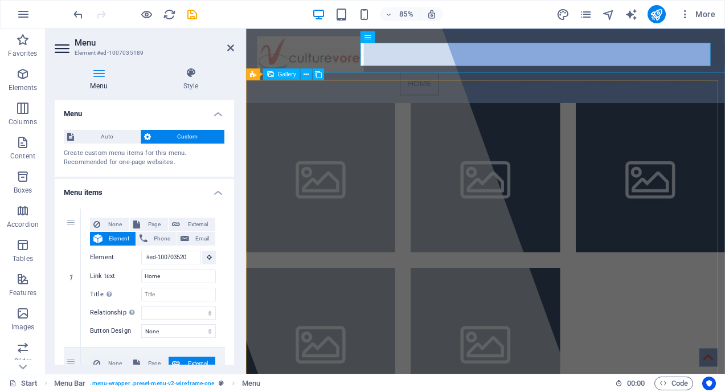
click at [330, 156] on li at bounding box center [333, 203] width 175 height 175
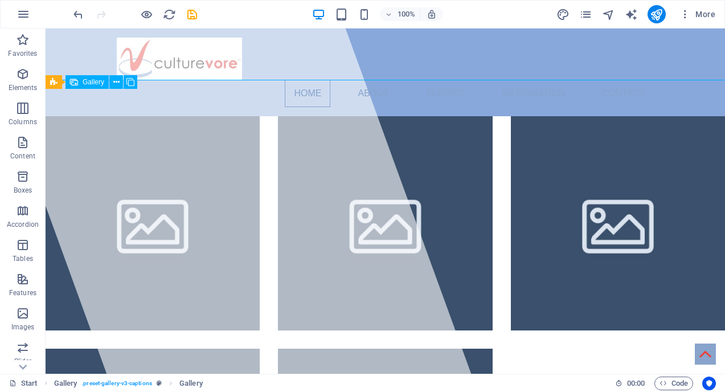
click at [153, 144] on li at bounding box center [153, 223] width 214 height 214
select select "4"
select select "px"
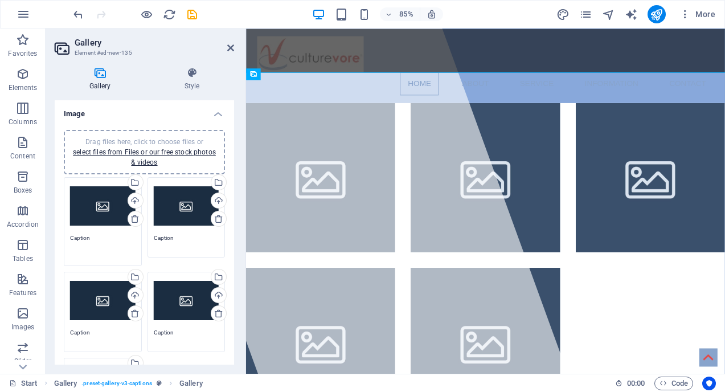
click at [85, 238] on textarea "Caption" at bounding box center [103, 247] width 66 height 26
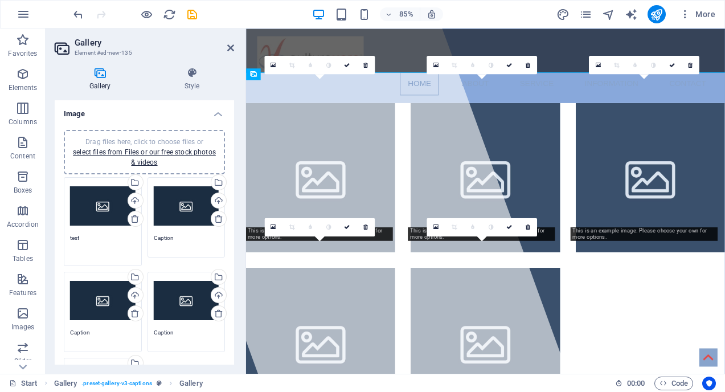
click at [112, 203] on div "Drag files here, click to choose files or select files from Files or our free s…" at bounding box center [103, 206] width 66 height 46
type textarea "test"
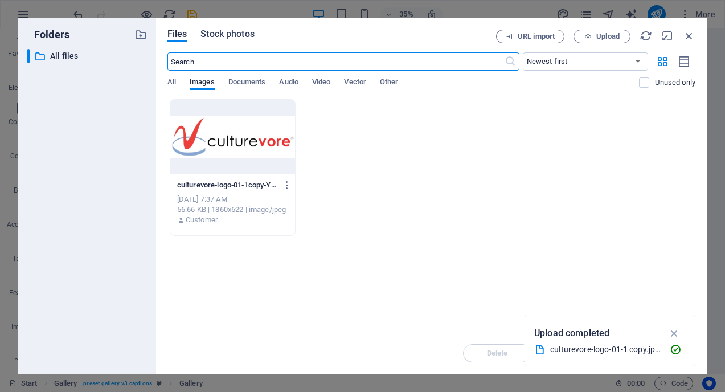
click at [235, 35] on span "Stock photos" at bounding box center [228, 34] width 54 height 14
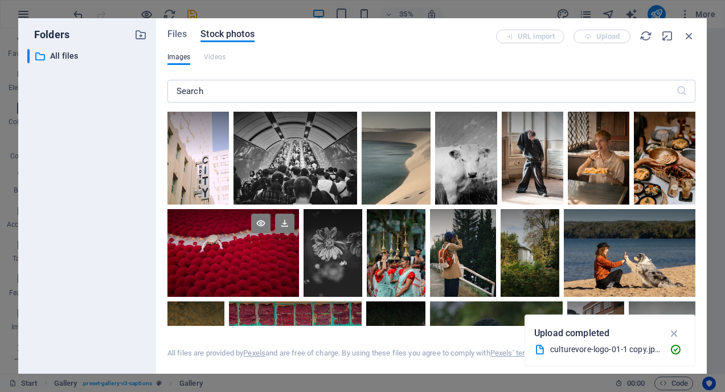
click at [251, 261] on div at bounding box center [234, 253] width 132 height 88
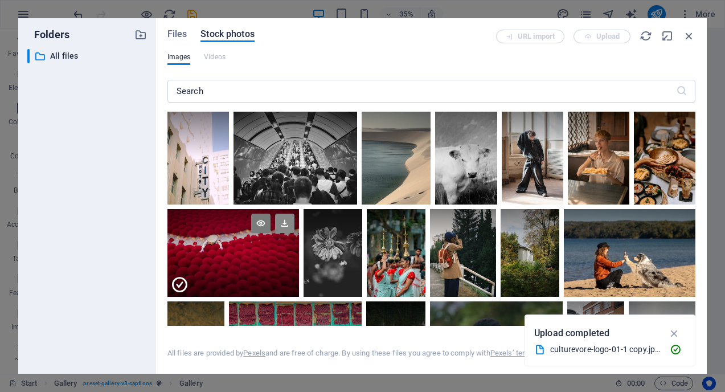
scroll to position [1, 0]
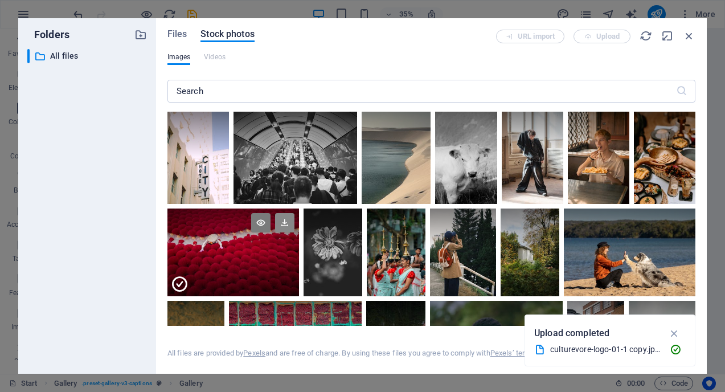
click at [280, 222] on icon at bounding box center [284, 222] width 19 height 19
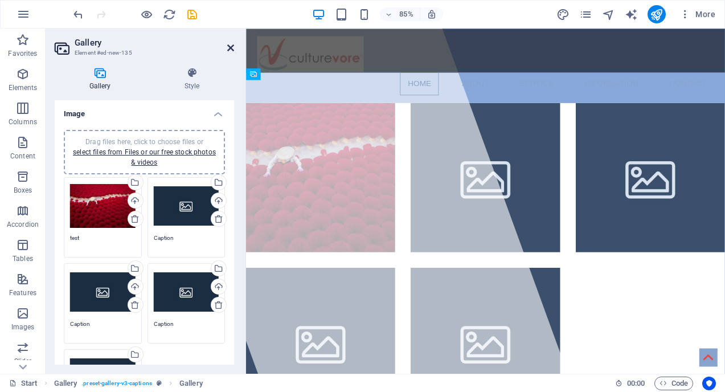
click at [231, 46] on icon at bounding box center [230, 47] width 7 height 9
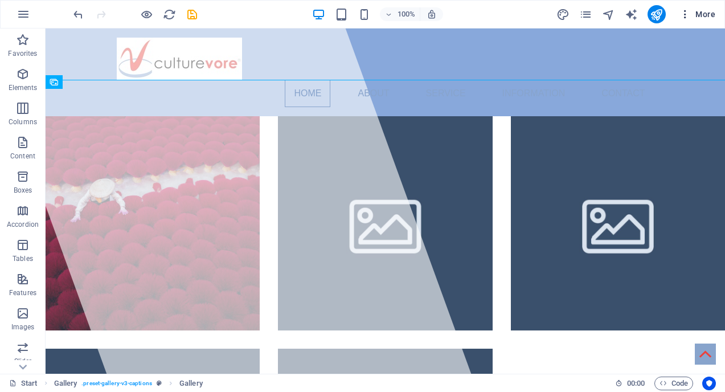
click at [699, 14] on span "More" at bounding box center [698, 14] width 36 height 11
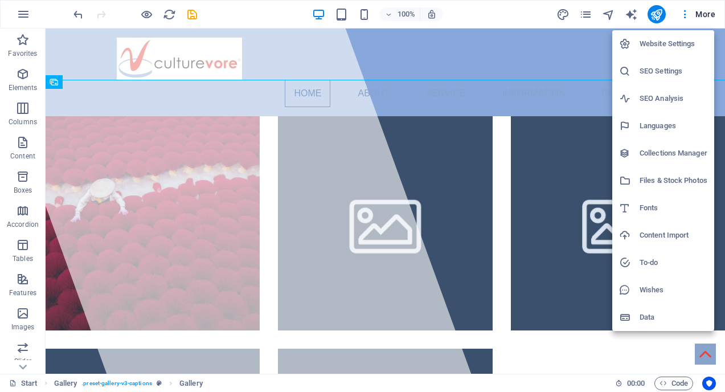
click at [565, 17] on div at bounding box center [362, 196] width 725 height 392
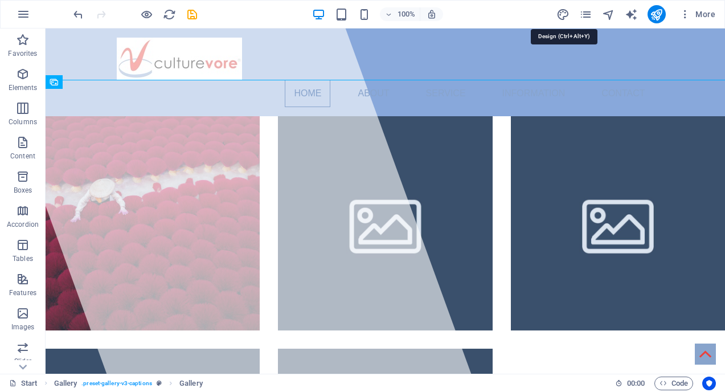
click at [565, 17] on icon "design" at bounding box center [563, 14] width 13 height 13
select select "px"
select select "400"
select select "px"
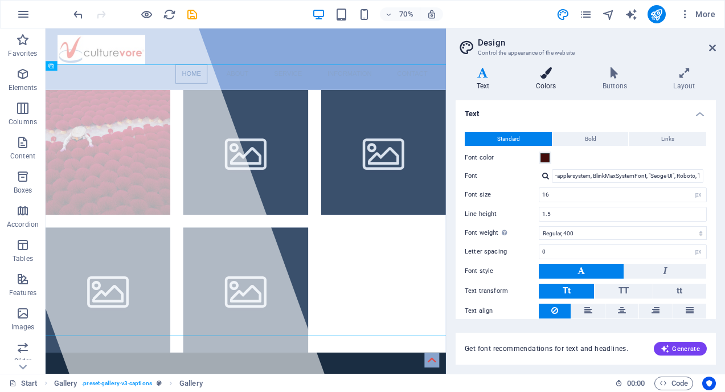
click at [544, 75] on icon at bounding box center [546, 72] width 62 height 11
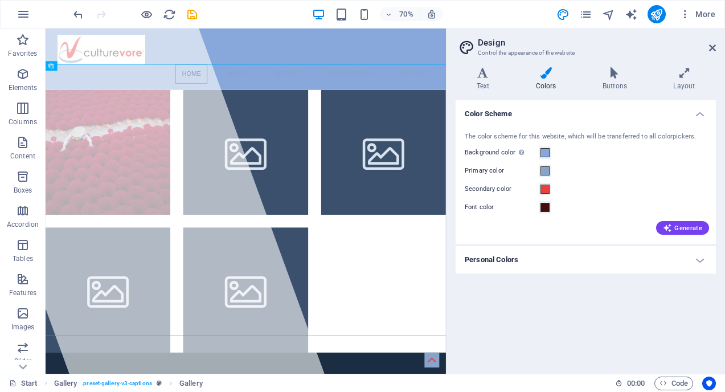
click at [565, 256] on h4 "Personal Colors" at bounding box center [586, 259] width 260 height 27
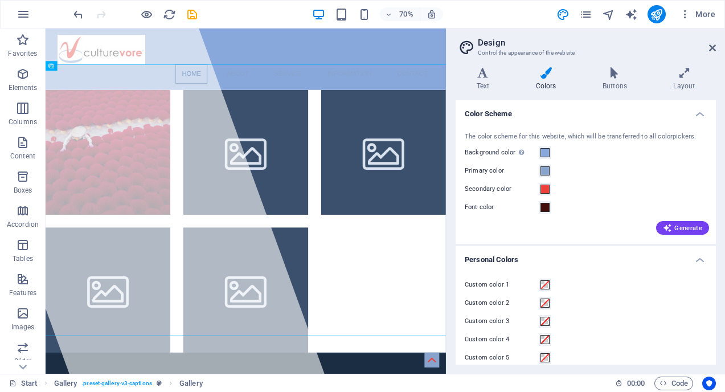
scroll to position [11, 0]
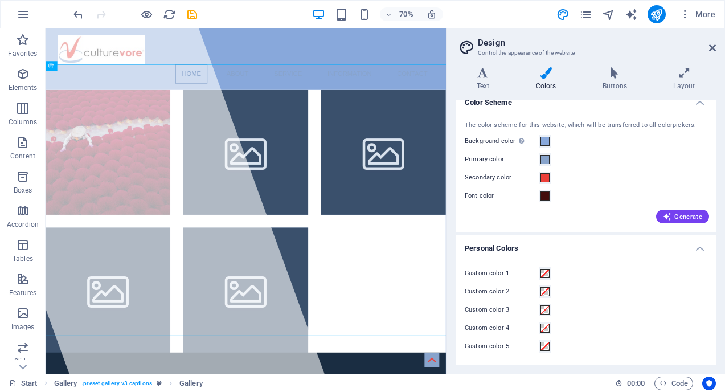
click at [571, 240] on h4 "Personal Colors" at bounding box center [586, 245] width 260 height 21
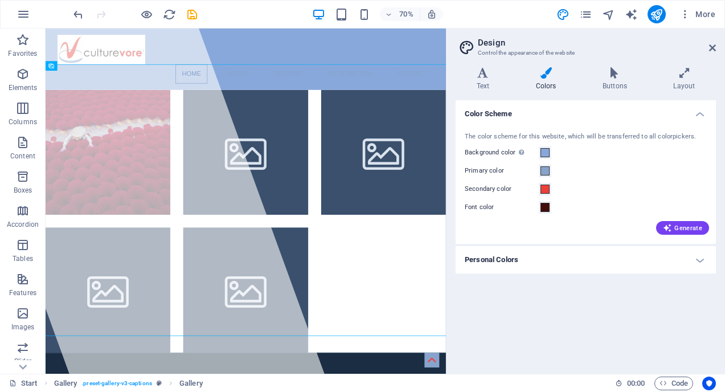
scroll to position [0, 0]
click at [613, 77] on icon at bounding box center [615, 72] width 66 height 11
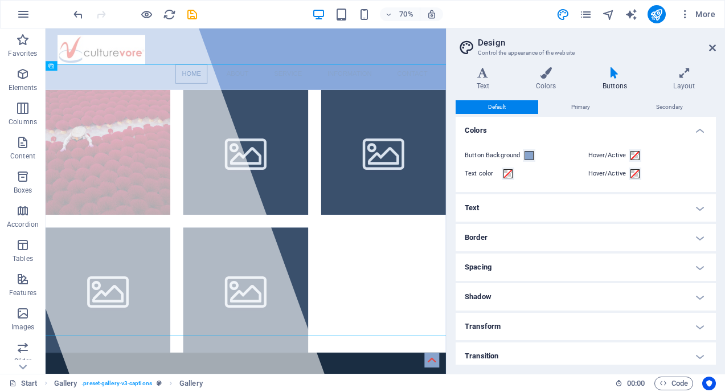
click at [605, 204] on h4 "Text" at bounding box center [586, 207] width 260 height 27
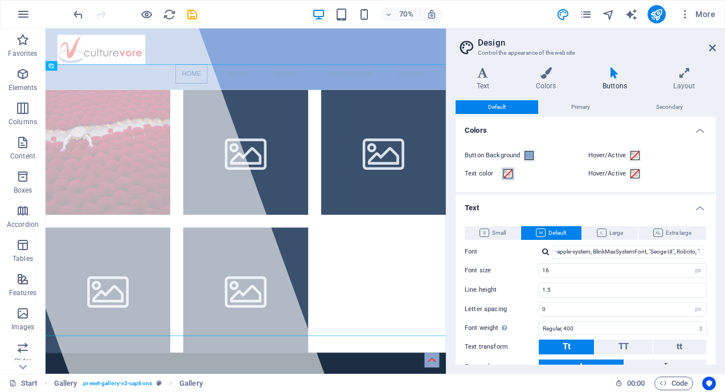
click at [508, 171] on span at bounding box center [508, 173] width 9 height 9
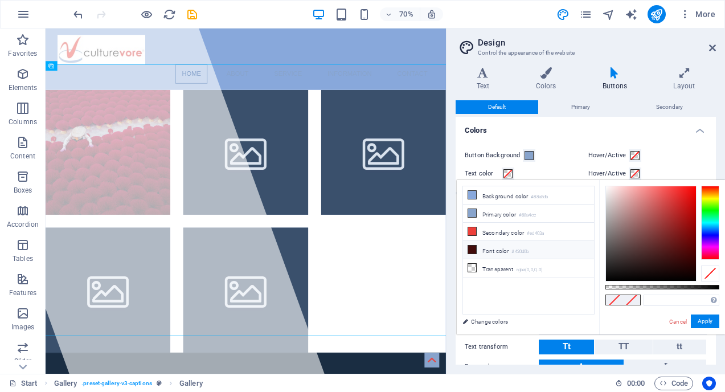
click at [485, 249] on li "Font color #420d0b" at bounding box center [528, 250] width 131 height 18
type input "#420d0b"
click at [705, 320] on button "Apply" at bounding box center [705, 321] width 28 height 14
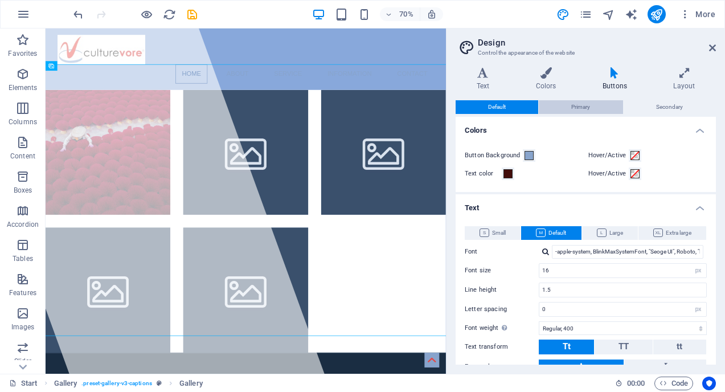
click at [573, 102] on span "Primary" at bounding box center [580, 107] width 19 height 14
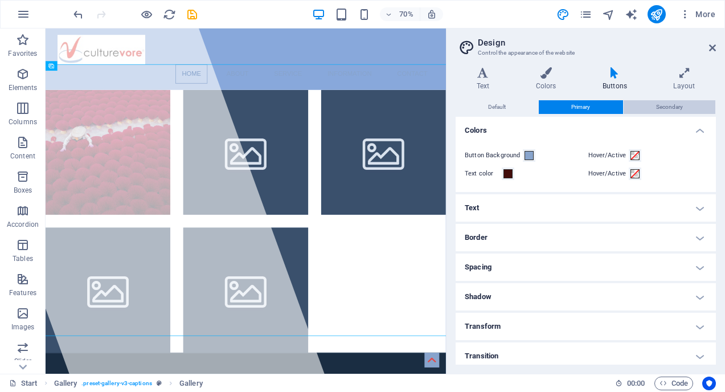
click at [647, 102] on button "Secondary" at bounding box center [670, 107] width 92 height 14
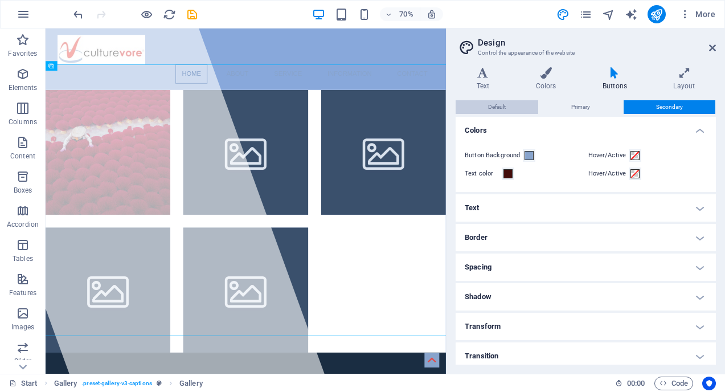
click at [511, 104] on button "Default" at bounding box center [497, 107] width 83 height 14
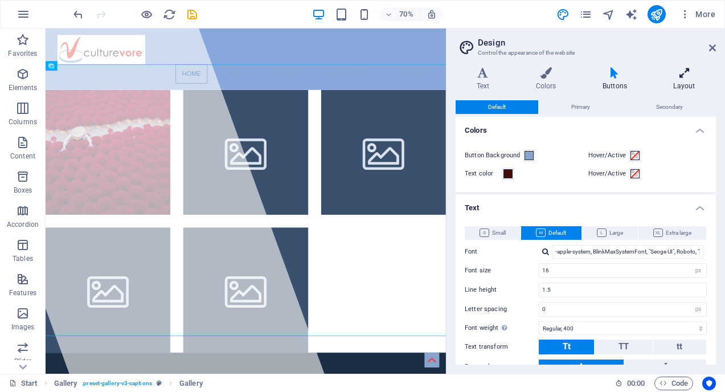
click at [683, 75] on icon at bounding box center [684, 72] width 63 height 11
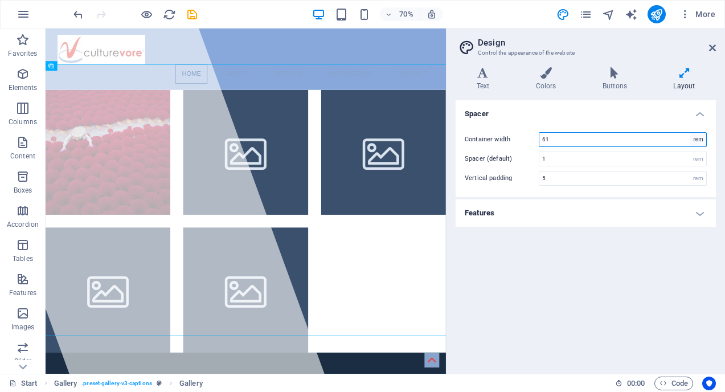
click at [696, 140] on select "rem px" at bounding box center [699, 140] width 16 height 14
click at [647, 209] on h4 "Features" at bounding box center [586, 212] width 260 height 27
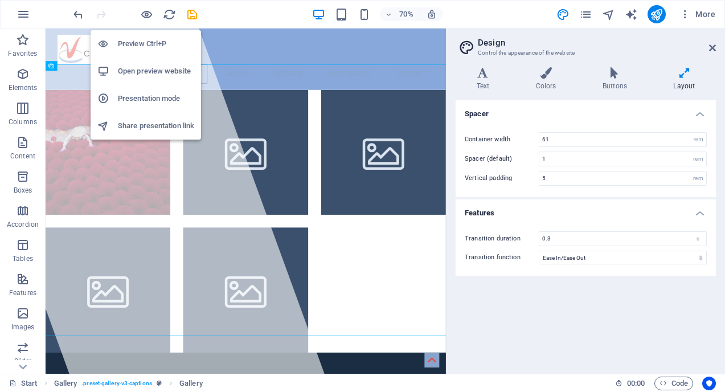
click at [147, 47] on h6 "Preview Ctrl+P" at bounding box center [156, 44] width 76 height 14
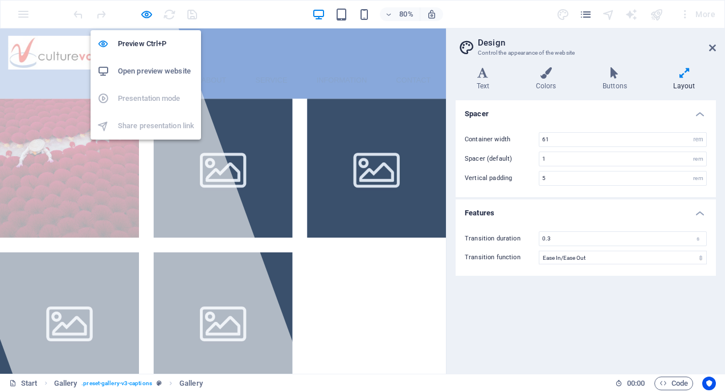
click at [150, 70] on h6 "Open preview website" at bounding box center [156, 71] width 76 height 14
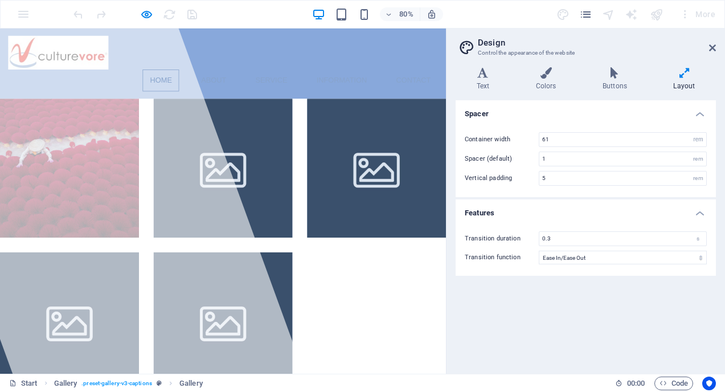
click at [193, 11] on div at bounding box center [135, 14] width 128 height 18
click at [712, 48] on icon at bounding box center [712, 47] width 7 height 9
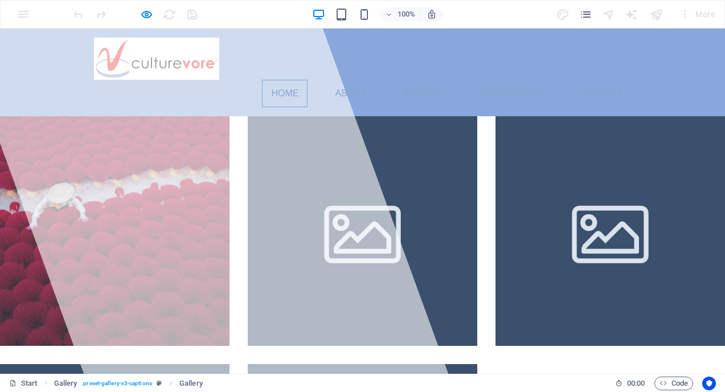
click at [192, 13] on div at bounding box center [135, 14] width 128 height 18
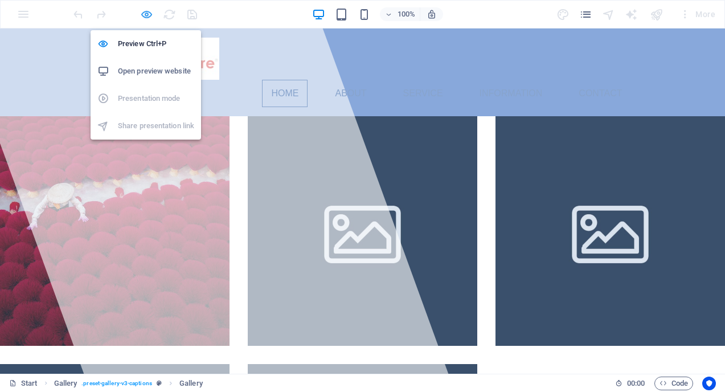
click at [148, 13] on icon "button" at bounding box center [146, 14] width 13 height 13
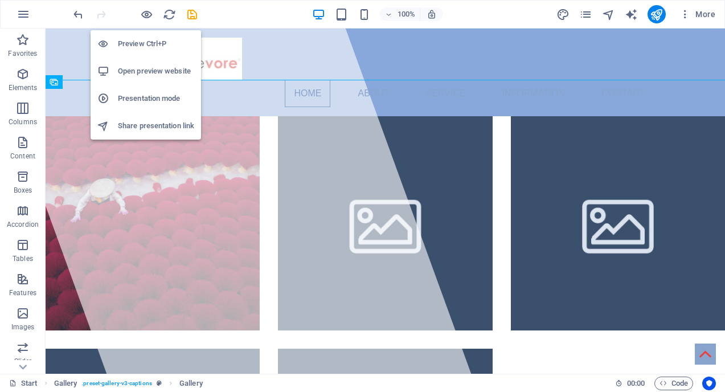
click at [152, 72] on h6 "Open preview website" at bounding box center [156, 71] width 76 height 14
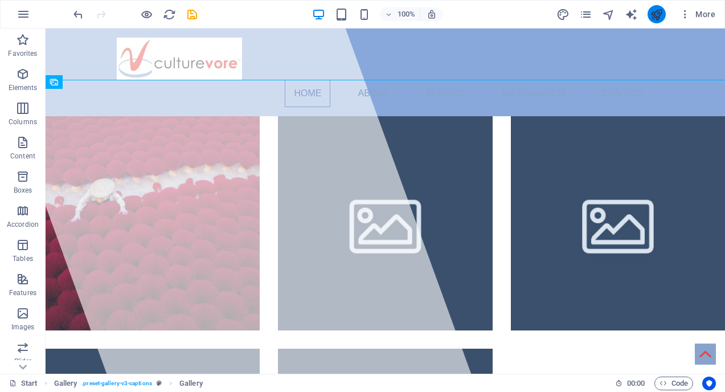
click at [664, 15] on button "publish" at bounding box center [657, 14] width 18 height 18
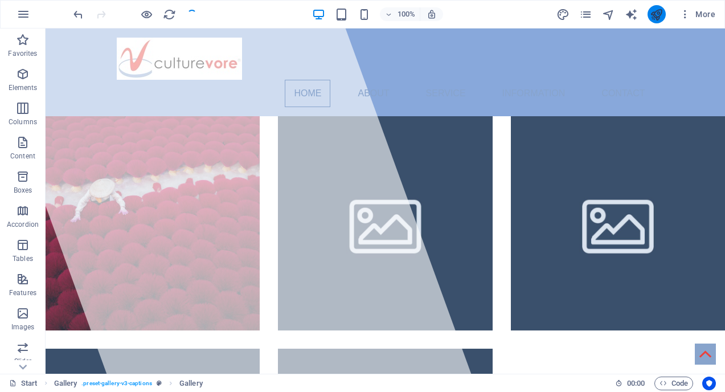
checkbox input "false"
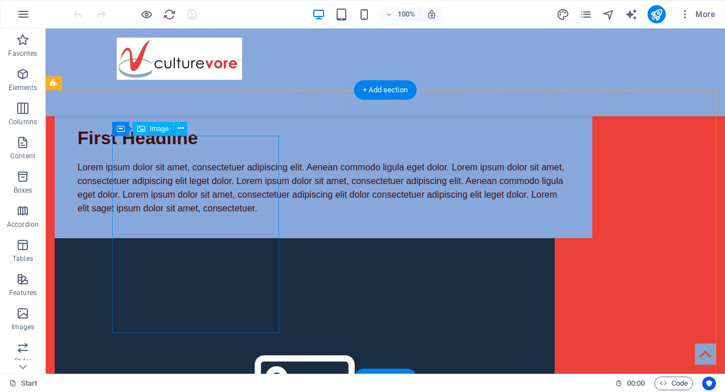
scroll to position [1194, 0]
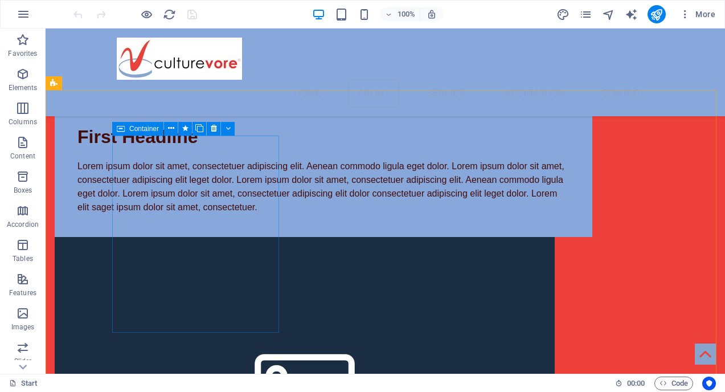
click at [119, 129] on icon at bounding box center [121, 129] width 8 height 14
click at [136, 128] on span "Container" at bounding box center [144, 128] width 30 height 7
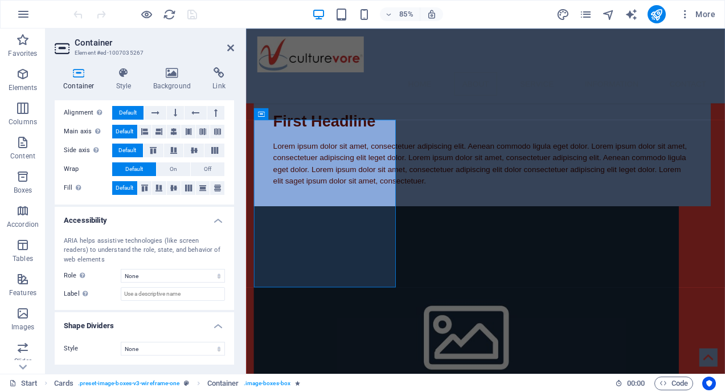
scroll to position [0, 0]
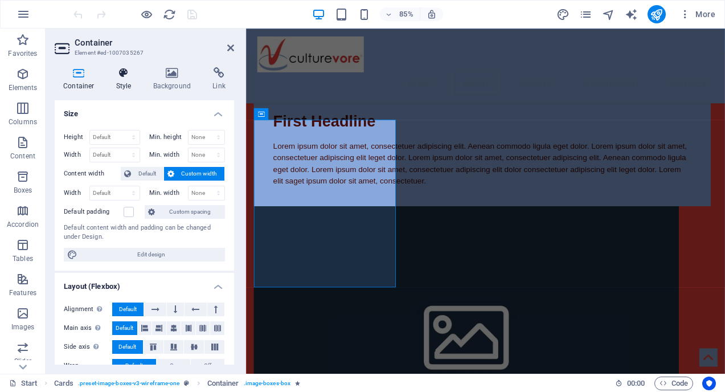
click at [125, 70] on icon at bounding box center [124, 72] width 32 height 11
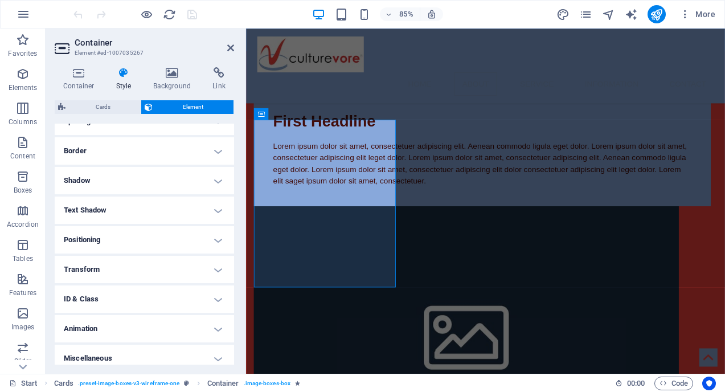
scroll to position [240, 0]
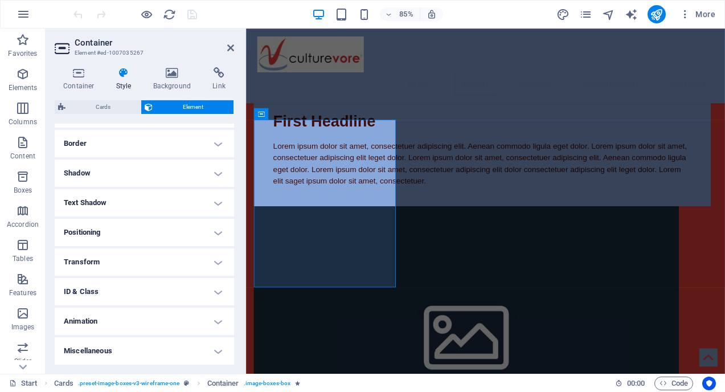
click at [123, 256] on h4 "Transform" at bounding box center [144, 261] width 179 height 27
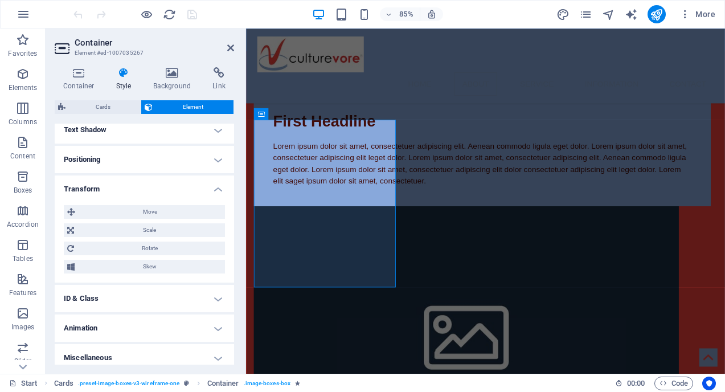
scroll to position [320, 0]
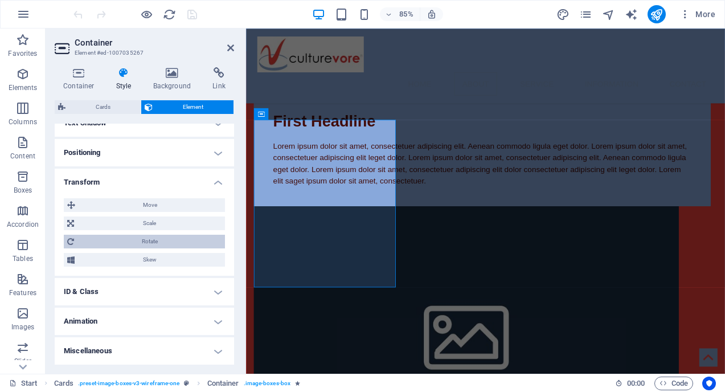
click at [119, 239] on span "Rotate" at bounding box center [149, 242] width 144 height 14
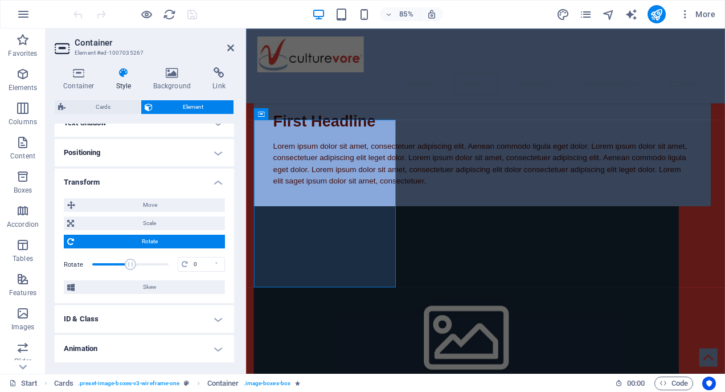
click at [126, 178] on h4 "Transform" at bounding box center [144, 179] width 179 height 21
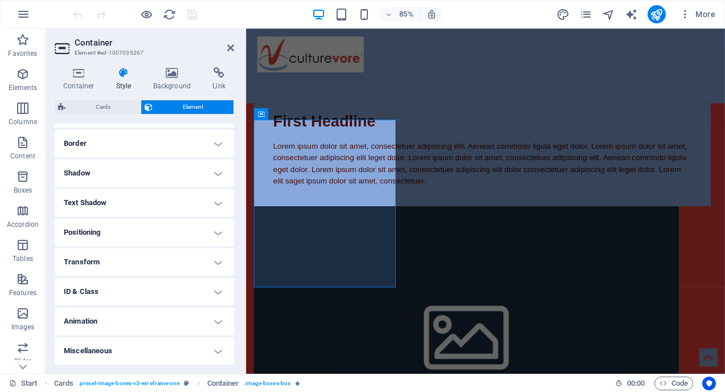
click at [121, 320] on h4 "Animation" at bounding box center [144, 321] width 179 height 27
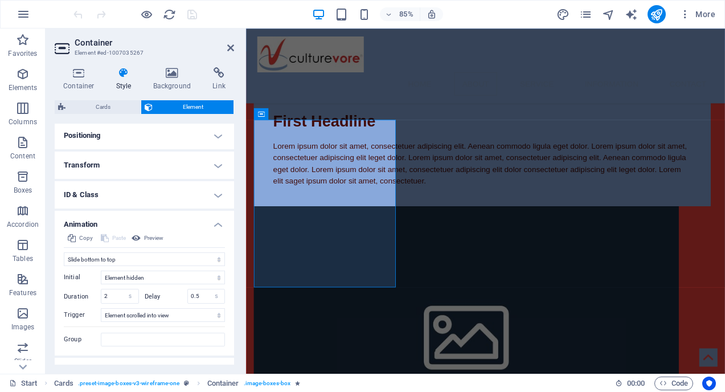
scroll to position [358, 0]
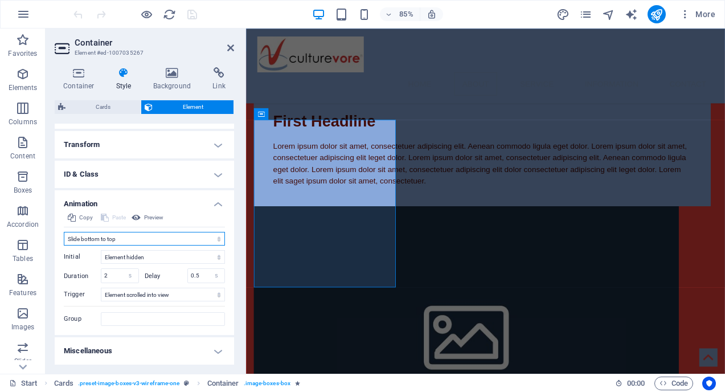
click at [134, 236] on select "Don't animate Show / Hide Slide up/down Zoom in/out Slide left to right Slide r…" at bounding box center [144, 239] width 161 height 14
click at [64, 232] on select "Don't animate Show / Hide Slide up/down Zoom in/out Slide left to right Slide r…" at bounding box center [144, 239] width 161 height 14
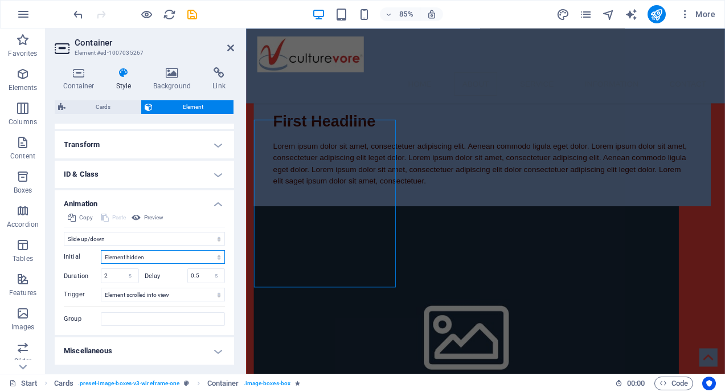
click at [150, 256] on select "Element hidden Element shown" at bounding box center [163, 257] width 124 height 14
click at [149, 294] on select "No automatic trigger On page load Element scrolled into view" at bounding box center [163, 295] width 124 height 14
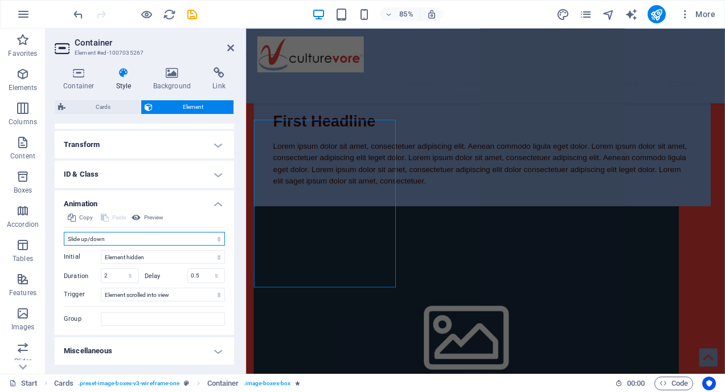
click at [152, 236] on select "Don't animate Show / Hide Slide up/down Zoom in/out Slide left to right Slide r…" at bounding box center [144, 239] width 161 height 14
click at [64, 232] on select "Don't animate Show / Hide Slide up/down Zoom in/out Slide left to right Slide r…" at bounding box center [144, 239] width 161 height 14
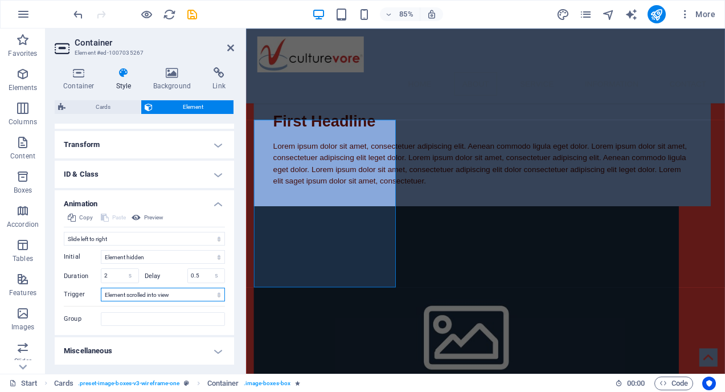
click at [152, 295] on select "No automatic trigger On page load Element scrolled into view" at bounding box center [163, 295] width 124 height 14
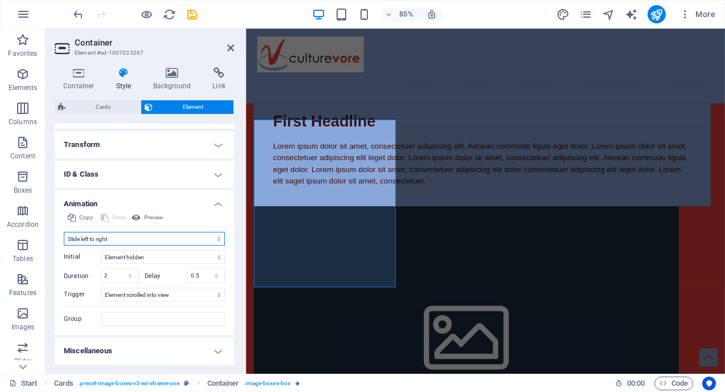
click at [159, 236] on select "Don't animate Show / Hide Slide up/down Zoom in/out Slide left to right Slide r…" at bounding box center [144, 239] width 161 height 14
click at [64, 246] on select "Don't animate Show / Hide Slide up/down Zoom in/out Slide left to right Slide r…" at bounding box center [144, 239] width 161 height 14
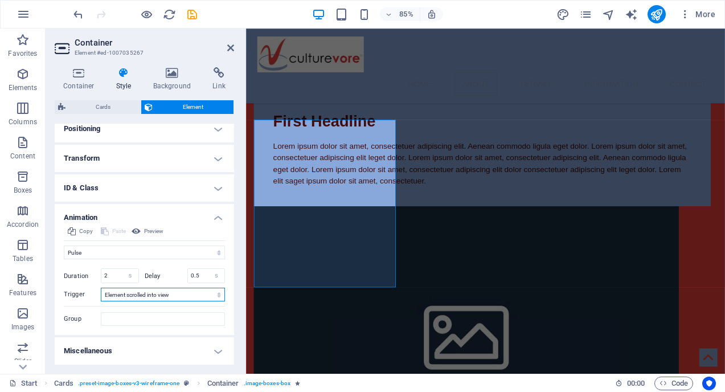
click at [165, 293] on select "No automatic trigger On page load Element scrolled into view" at bounding box center [163, 295] width 124 height 14
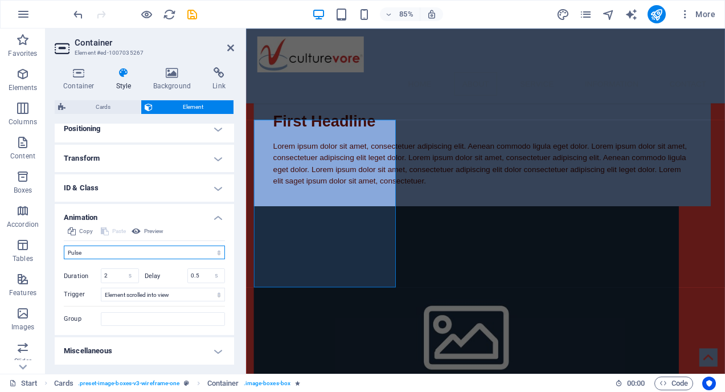
click at [157, 247] on select "Don't animate Show / Hide Slide up/down Zoom in/out Slide left to right Slide r…" at bounding box center [144, 253] width 161 height 14
select select "none"
click at [64, 259] on select "Don't animate Show / Hide Slide up/down Zoom in/out Slide left to right Slide r…" at bounding box center [144, 253] width 161 height 14
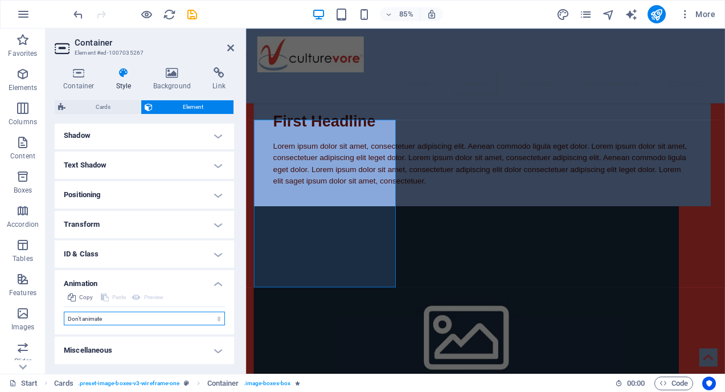
scroll to position [277, 0]
click at [141, 350] on h4 "Miscellaneous" at bounding box center [144, 350] width 179 height 27
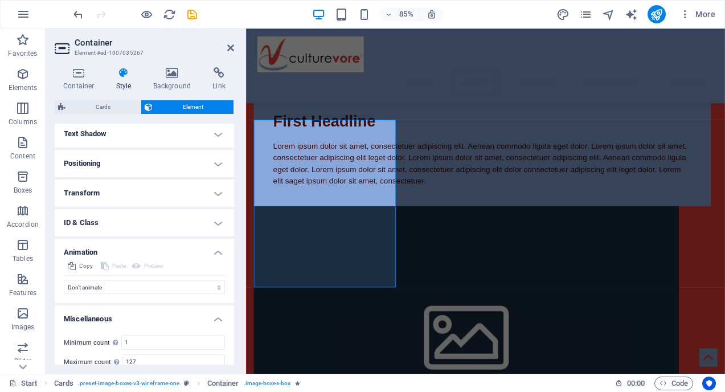
scroll to position [348, 0]
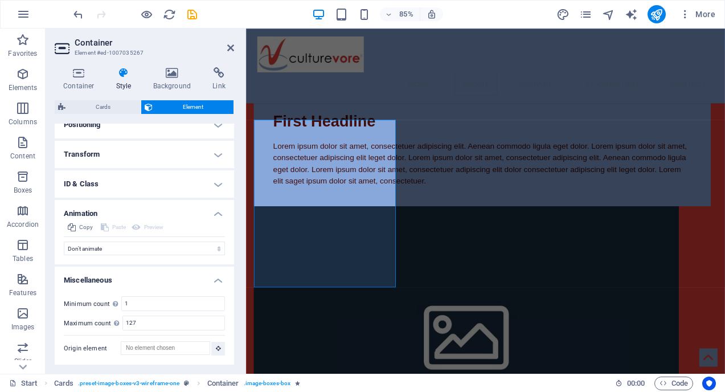
click at [152, 277] on h4 "Miscellaneous" at bounding box center [144, 277] width 179 height 21
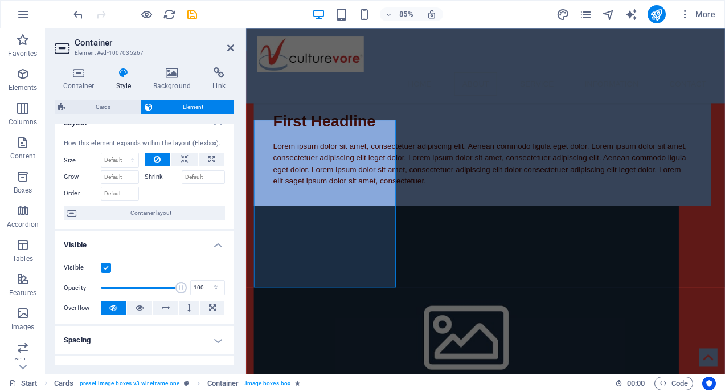
scroll to position [0, 0]
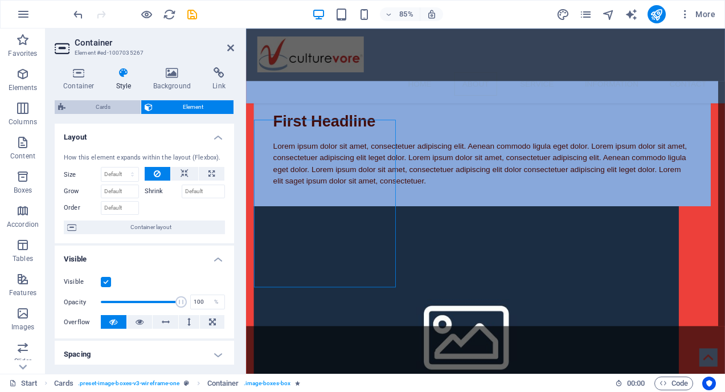
click at [106, 104] on span "Cards" at bounding box center [103, 107] width 68 height 14
select select "rem"
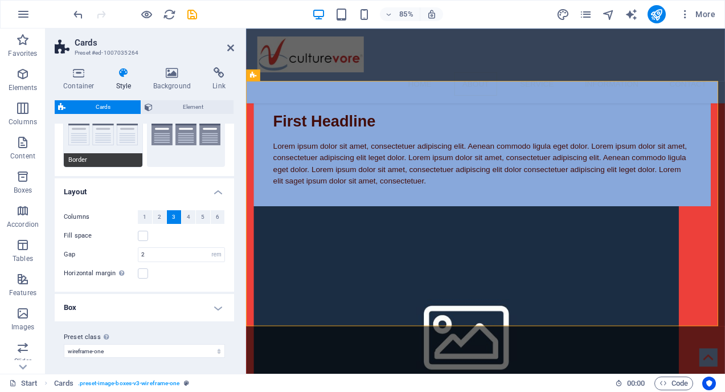
scroll to position [63, 0]
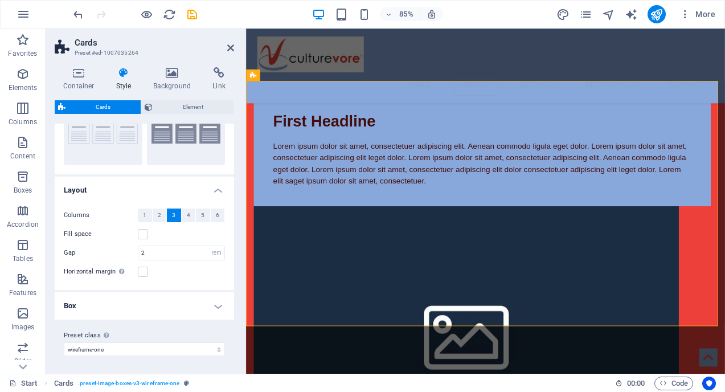
click at [121, 307] on h4 "Box" at bounding box center [144, 305] width 179 height 27
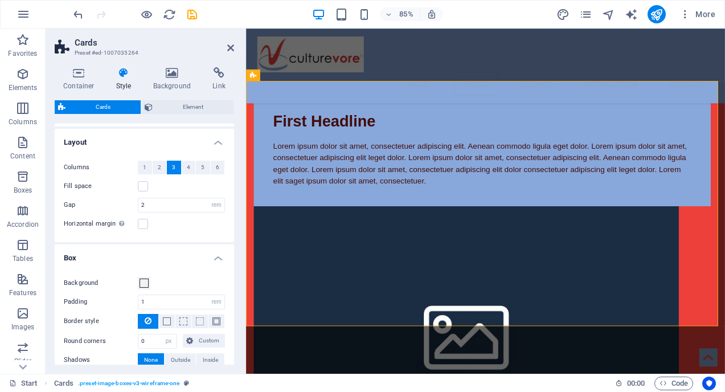
scroll to position [0, 0]
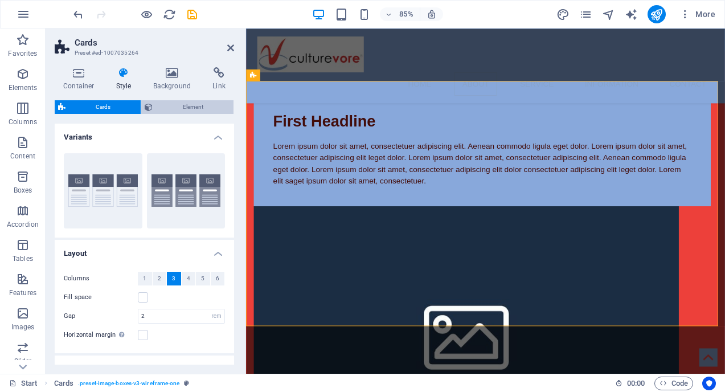
click at [172, 112] on span "Element" at bounding box center [193, 107] width 74 height 14
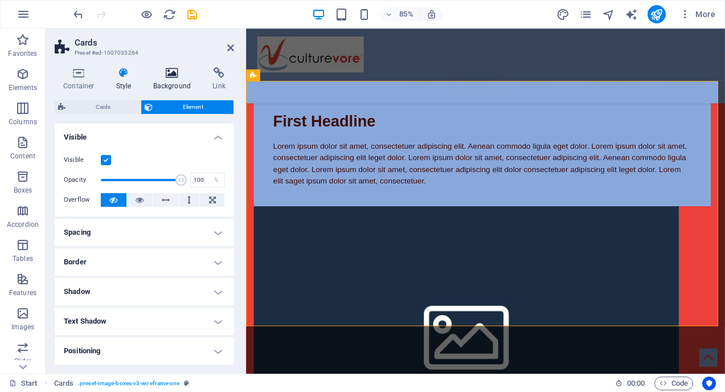
click at [168, 71] on icon at bounding box center [172, 72] width 55 height 11
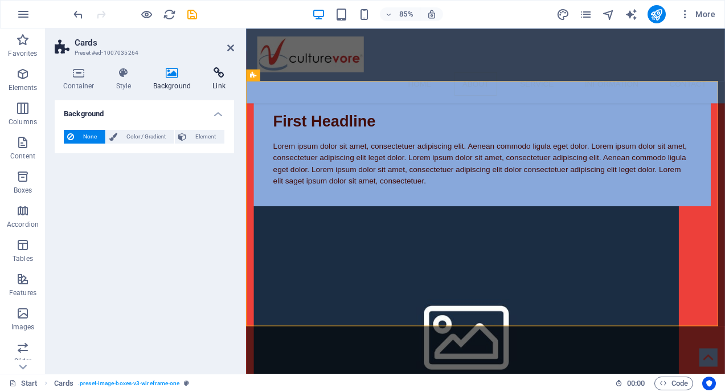
click at [217, 75] on icon at bounding box center [219, 72] width 30 height 11
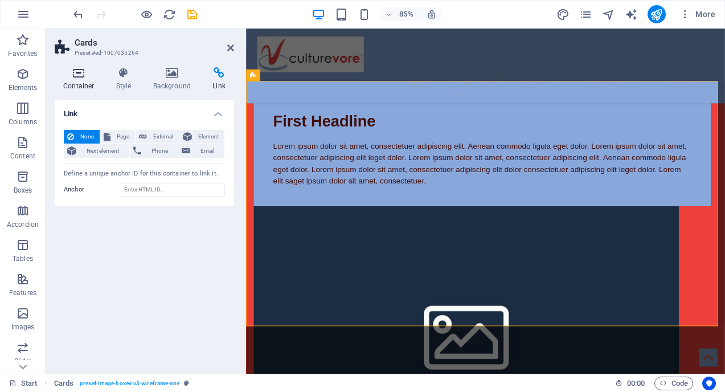
click at [72, 74] on icon at bounding box center [79, 72] width 48 height 11
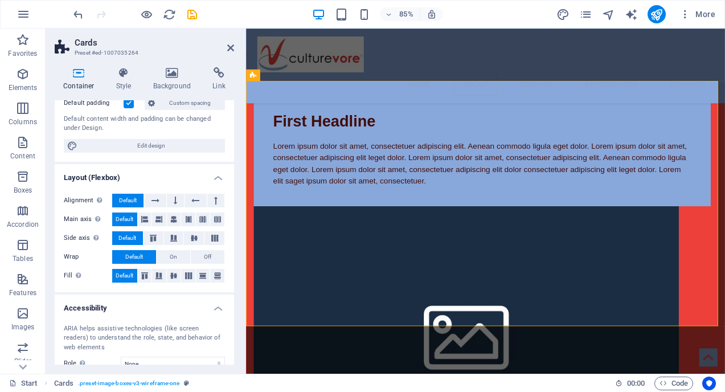
scroll to position [177, 0]
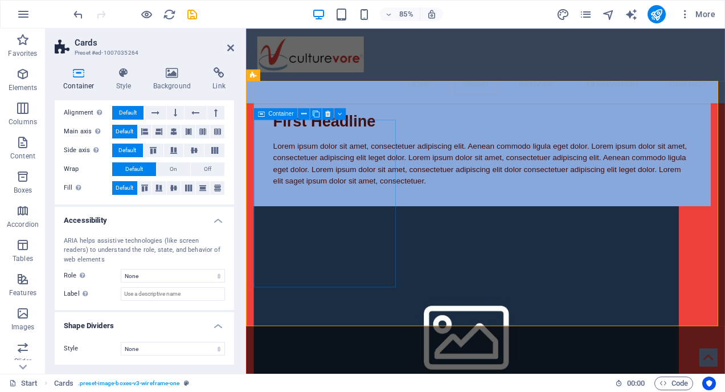
click at [260, 114] on icon at bounding box center [261, 113] width 7 height 11
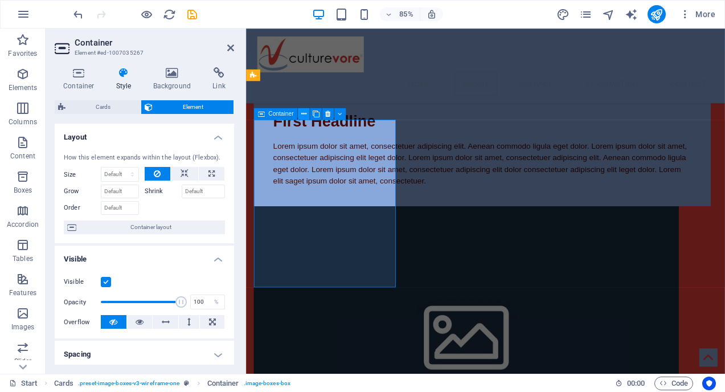
click at [305, 109] on icon at bounding box center [303, 114] width 5 height 10
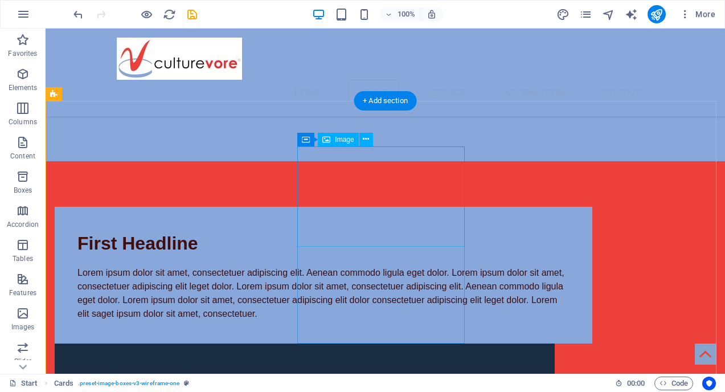
scroll to position [1198, 0]
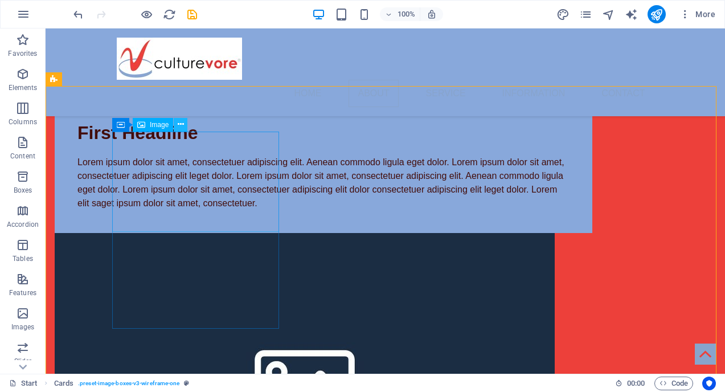
click at [182, 126] on icon at bounding box center [181, 125] width 6 height 12
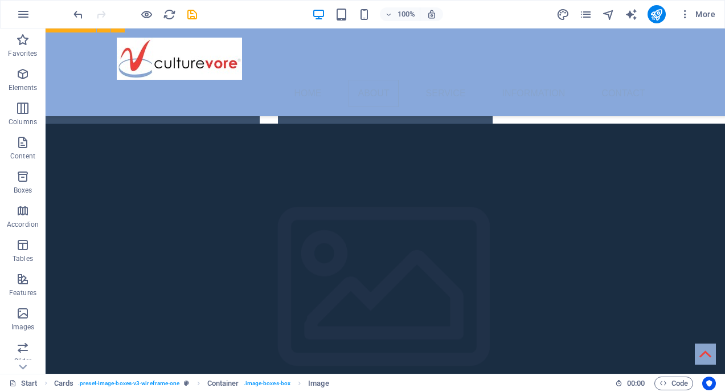
scroll to position [0, 0]
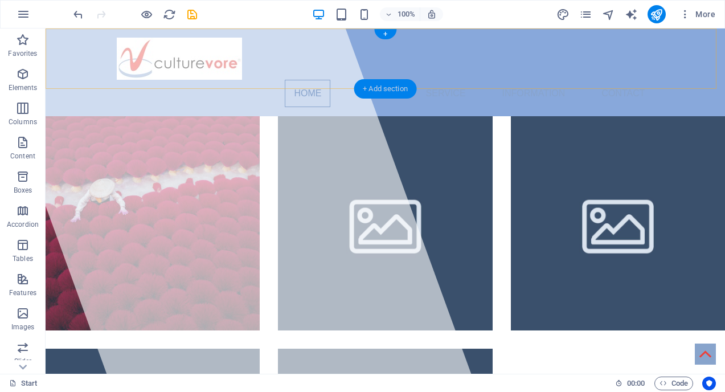
click at [377, 86] on div "+ Add section" at bounding box center [385, 88] width 63 height 19
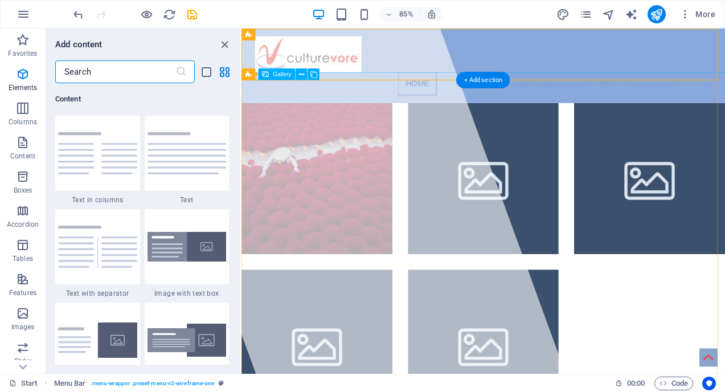
scroll to position [1994, 0]
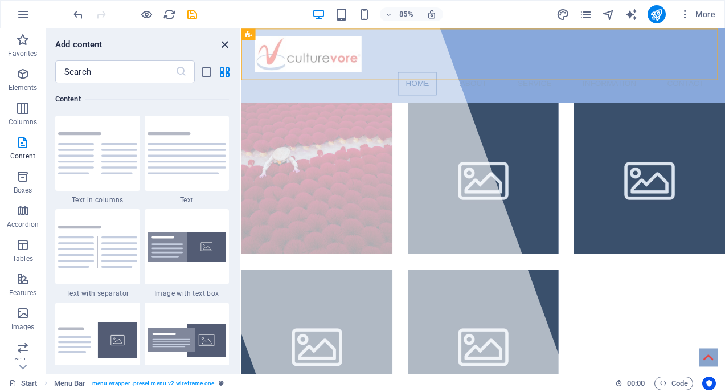
click at [221, 42] on icon "close panel" at bounding box center [224, 44] width 13 height 13
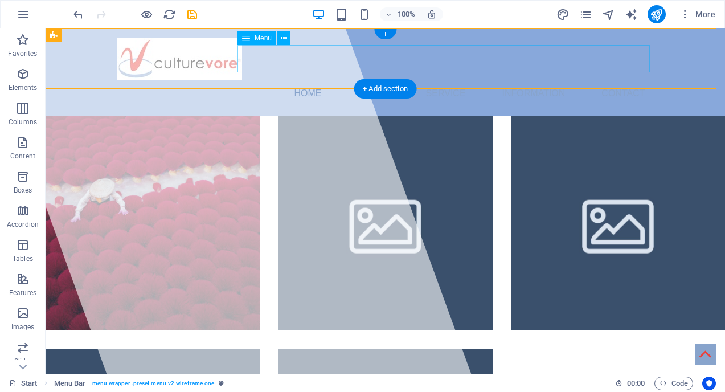
click at [299, 80] on nav "Home About Service Information Contact" at bounding box center [386, 93] width 538 height 27
click at [257, 39] on span "Menu" at bounding box center [263, 38] width 17 height 7
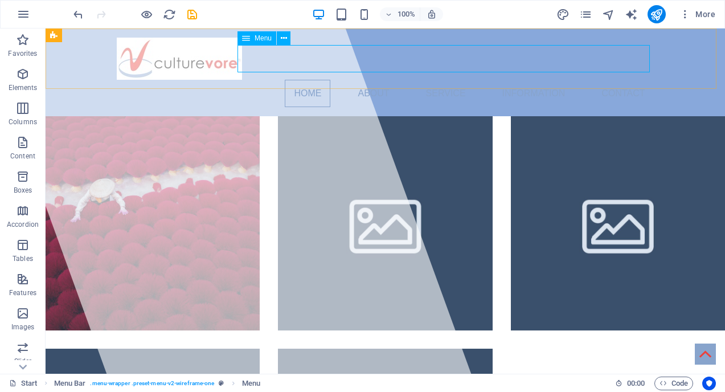
select select
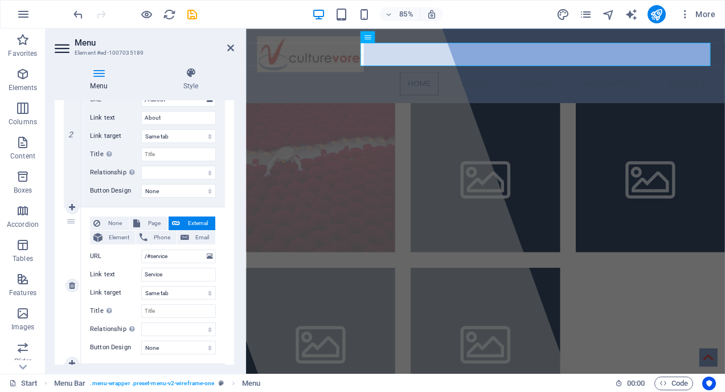
scroll to position [0, 0]
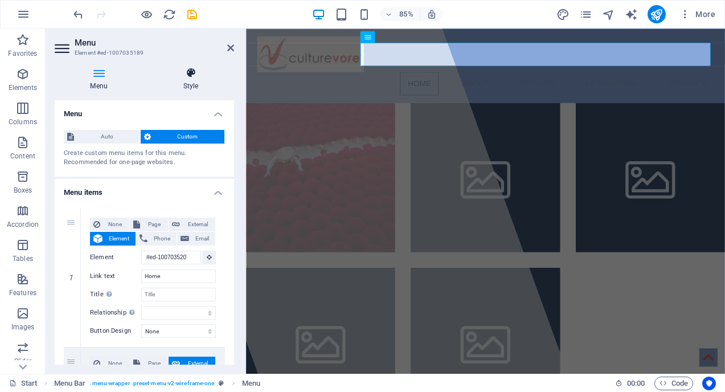
click at [186, 83] on h4 "Style" at bounding box center [191, 79] width 87 height 24
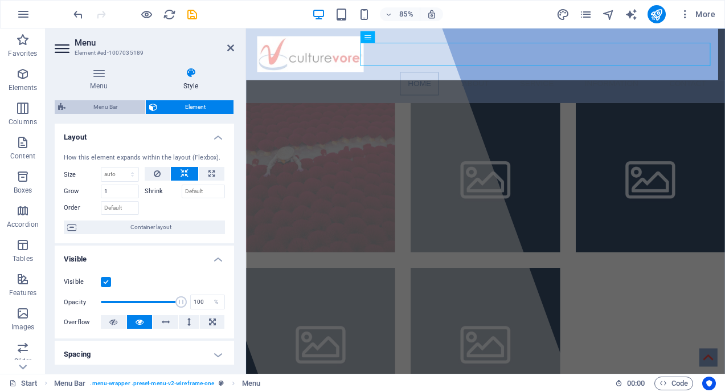
click at [116, 103] on span "Menu Bar" at bounding box center [105, 107] width 73 height 14
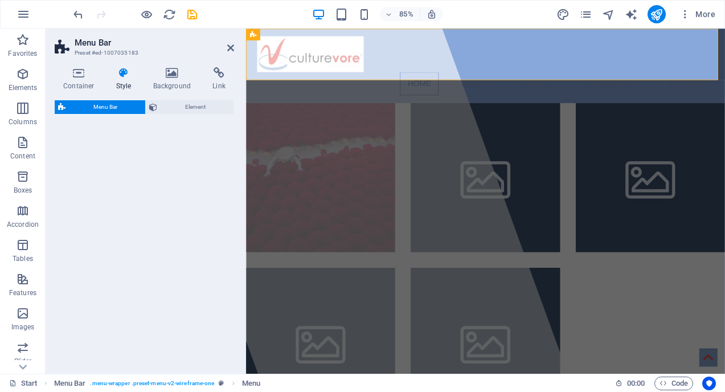
select select "rem"
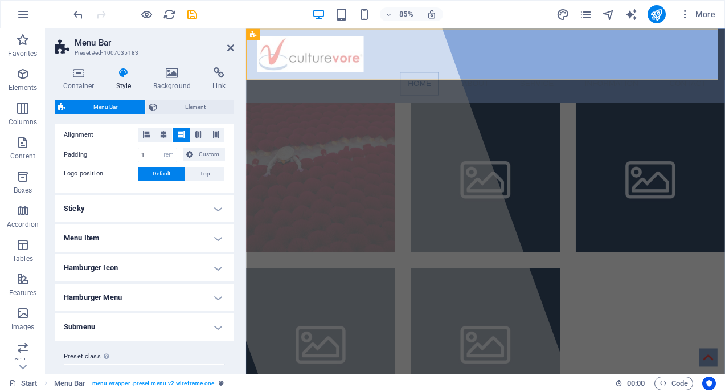
scroll to position [261, 0]
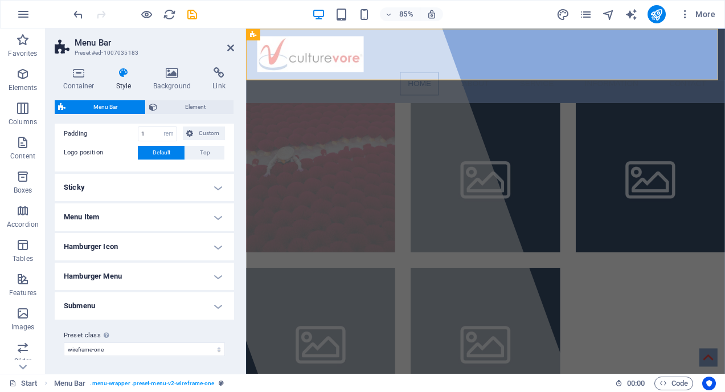
click at [115, 218] on h4 "Menu Item" at bounding box center [144, 216] width 179 height 27
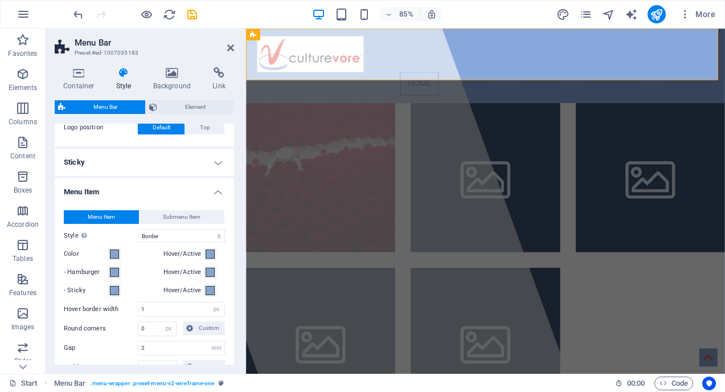
scroll to position [292, 0]
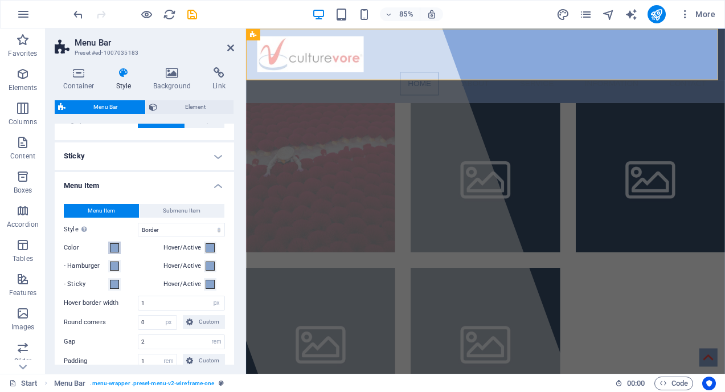
click at [115, 246] on span at bounding box center [114, 247] width 9 height 9
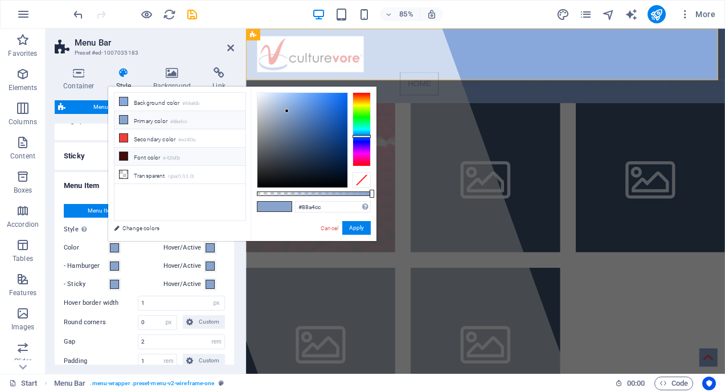
click at [121, 157] on icon at bounding box center [124, 156] width 8 height 8
type input "#420d0b"
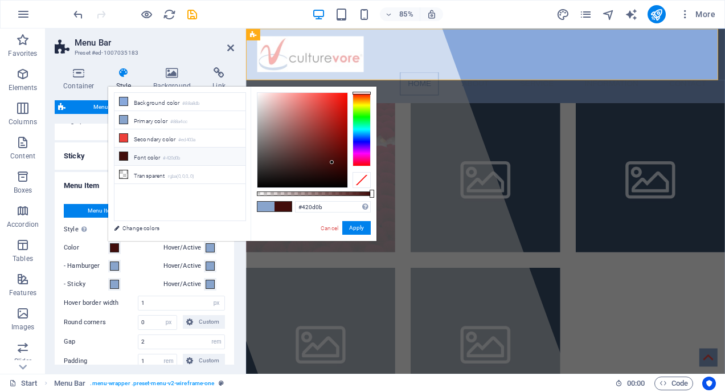
click at [130, 257] on div "Menu Item Submenu Item Style Switch to preview mode and move the mouse over men…" at bounding box center [144, 344] width 184 height 303
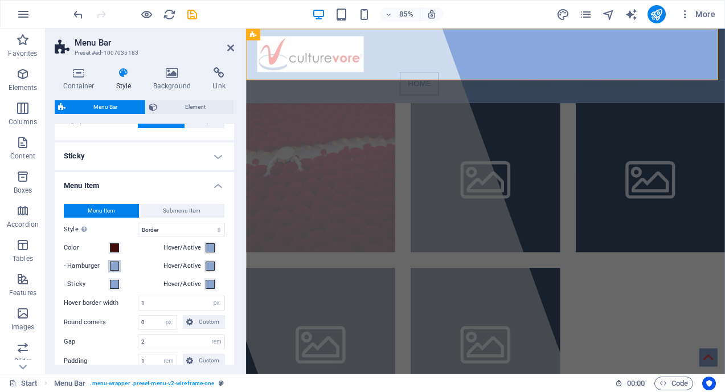
click at [116, 264] on span at bounding box center [114, 266] width 9 height 9
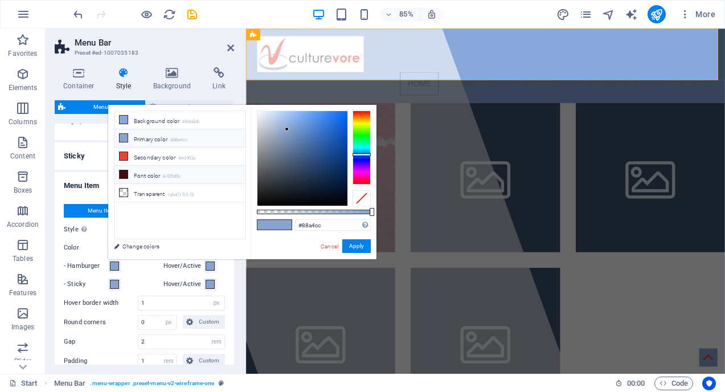
click at [142, 175] on li "Font color #420d0b" at bounding box center [180, 175] width 131 height 18
type input "#420d0b"
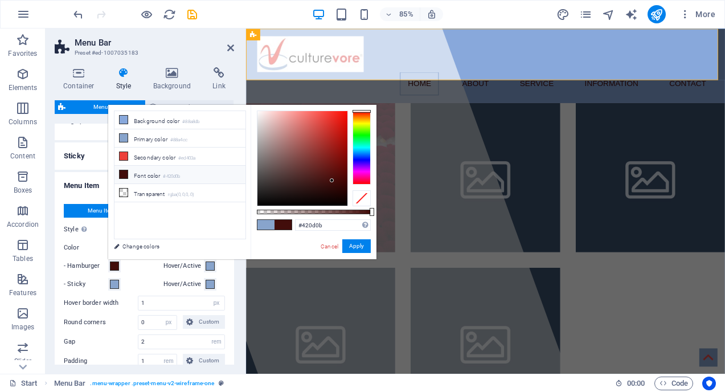
click at [138, 276] on div "Menu Item Submenu Item Style Switch to preview mode and move the mouse over men…" at bounding box center [144, 344] width 184 height 303
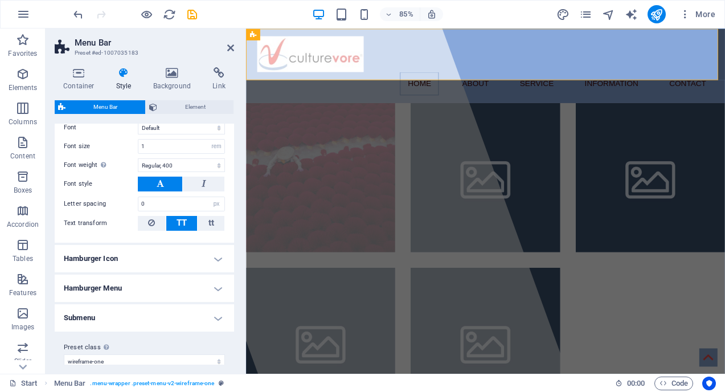
scroll to position [556, 0]
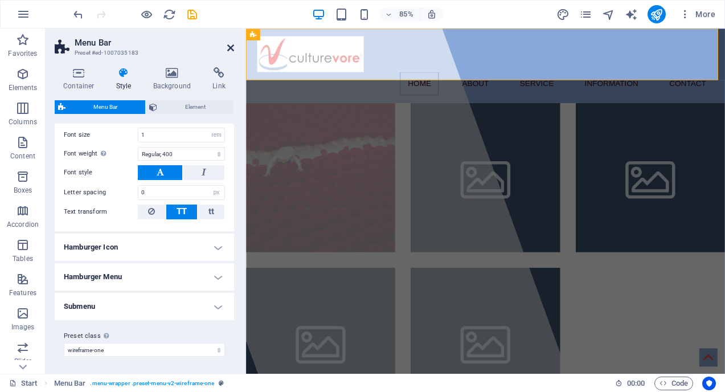
click at [231, 47] on icon at bounding box center [230, 47] width 7 height 9
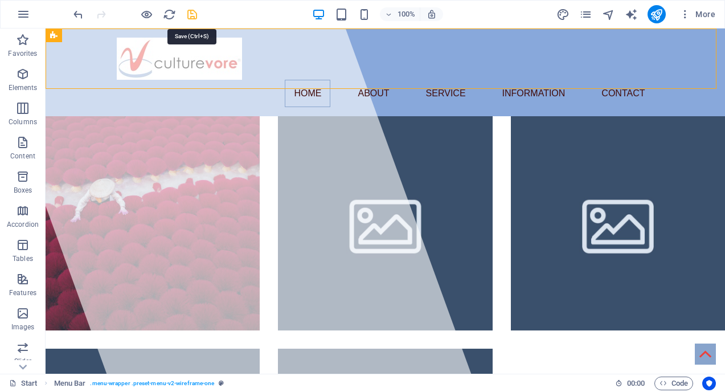
click at [193, 14] on icon "save" at bounding box center [192, 14] width 13 height 13
checkbox input "false"
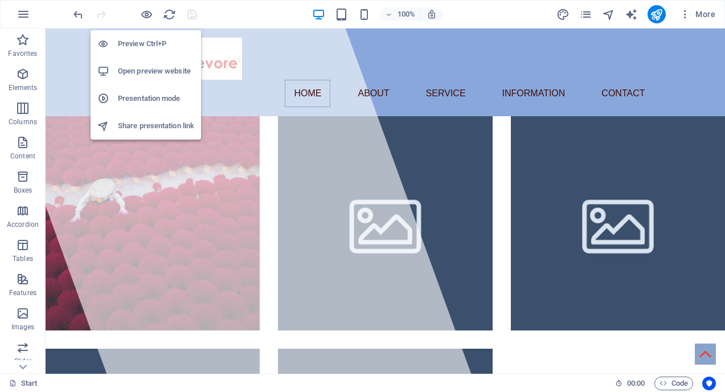
click at [143, 45] on h6 "Preview Ctrl+P" at bounding box center [156, 44] width 76 height 14
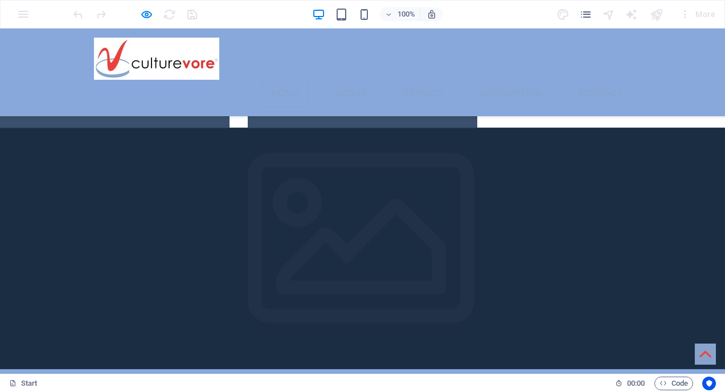
scroll to position [0, 0]
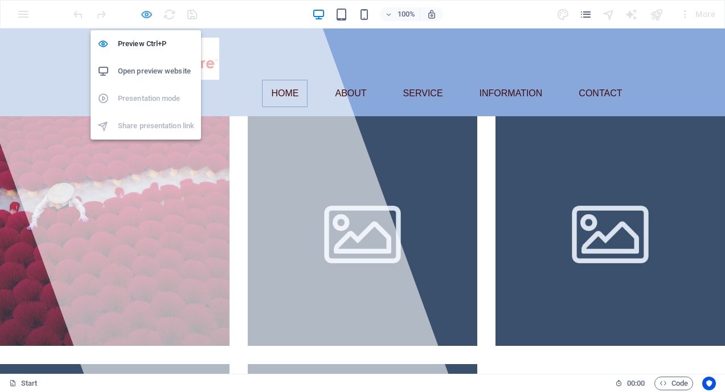
click at [150, 15] on icon "button" at bounding box center [146, 14] width 13 height 13
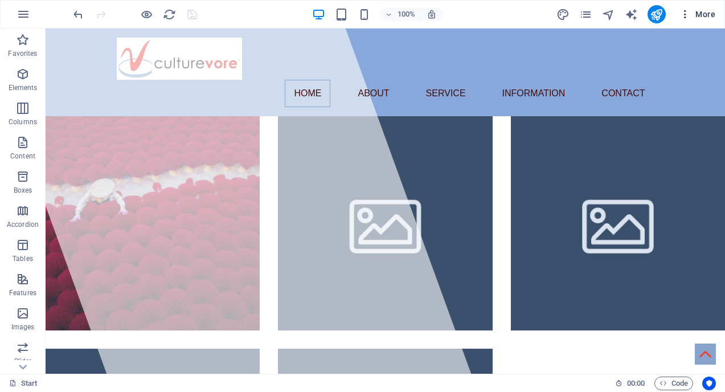
click at [689, 13] on icon "button" at bounding box center [685, 14] width 11 height 11
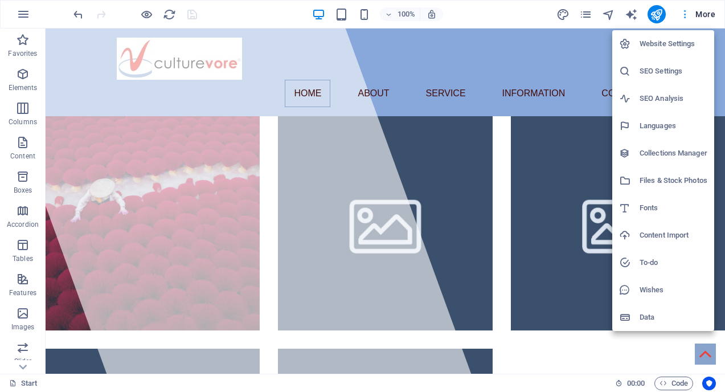
click at [689, 13] on div at bounding box center [362, 196] width 725 height 392
